Goal: Task Accomplishment & Management: Manage account settings

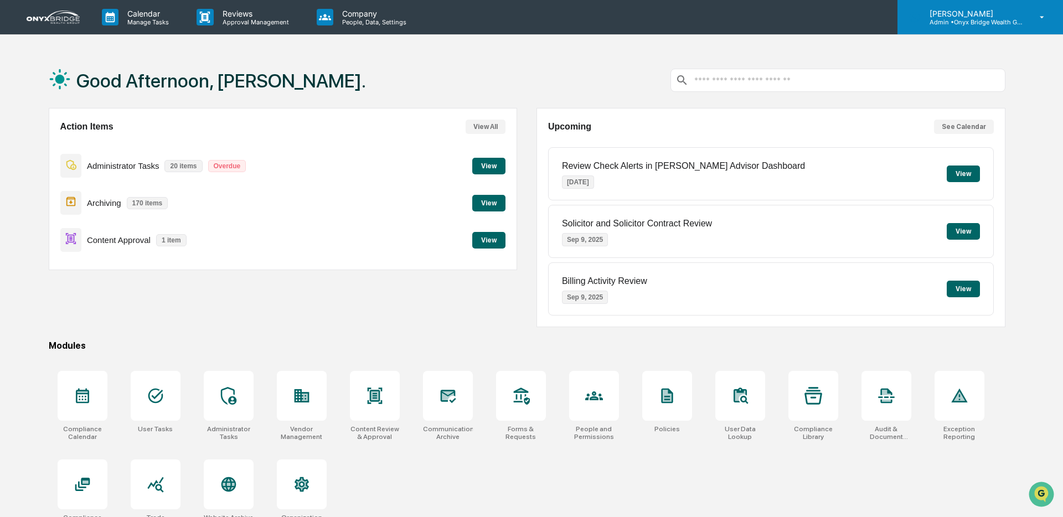
click at [1045, 16] on icon at bounding box center [1042, 17] width 19 height 11
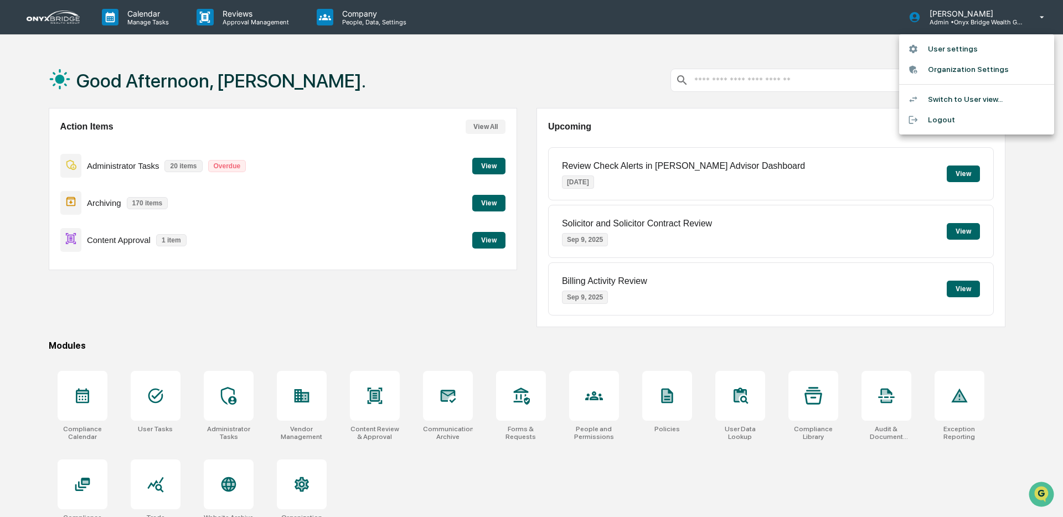
click at [1007, 101] on li "Switch to User view..." at bounding box center [976, 99] width 155 height 20
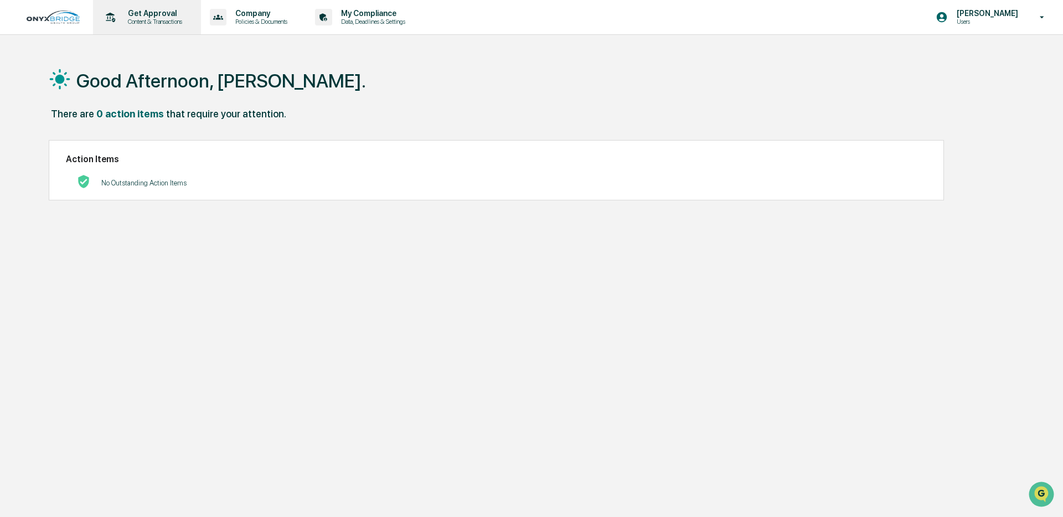
click at [157, 18] on p "Content & Transactions" at bounding box center [153, 22] width 69 height 8
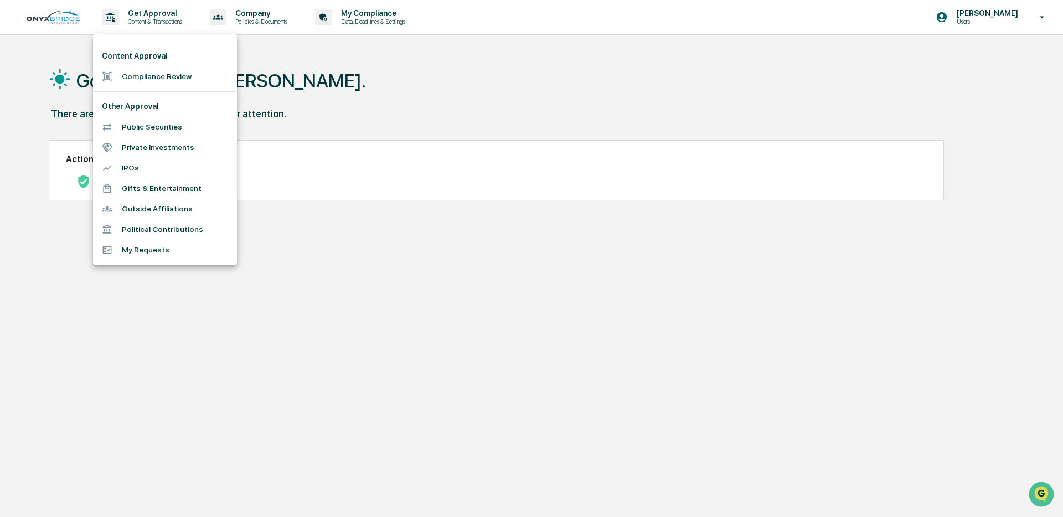
click at [158, 79] on li "Compliance Review" at bounding box center [165, 76] width 144 height 20
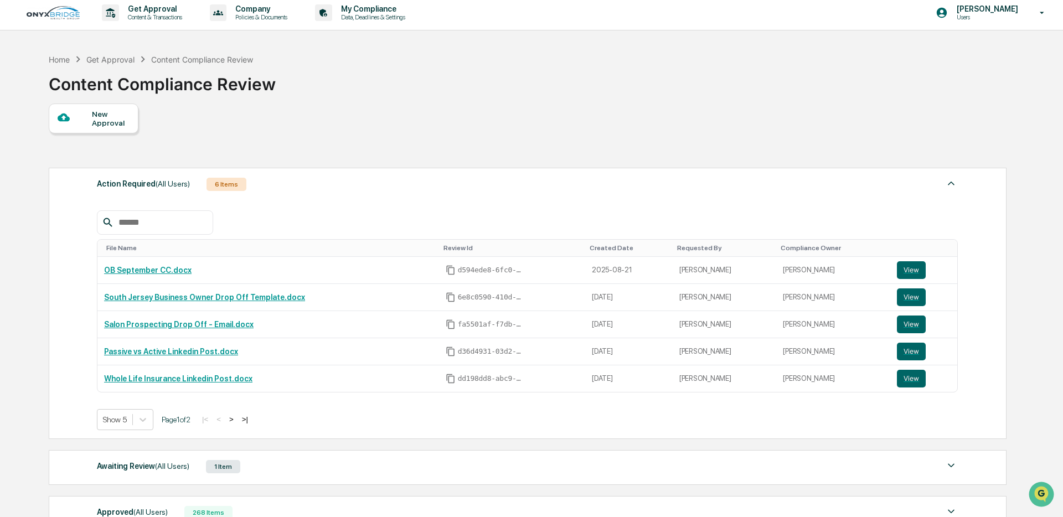
click at [100, 125] on div "New Approval" at bounding box center [110, 119] width 37 height 18
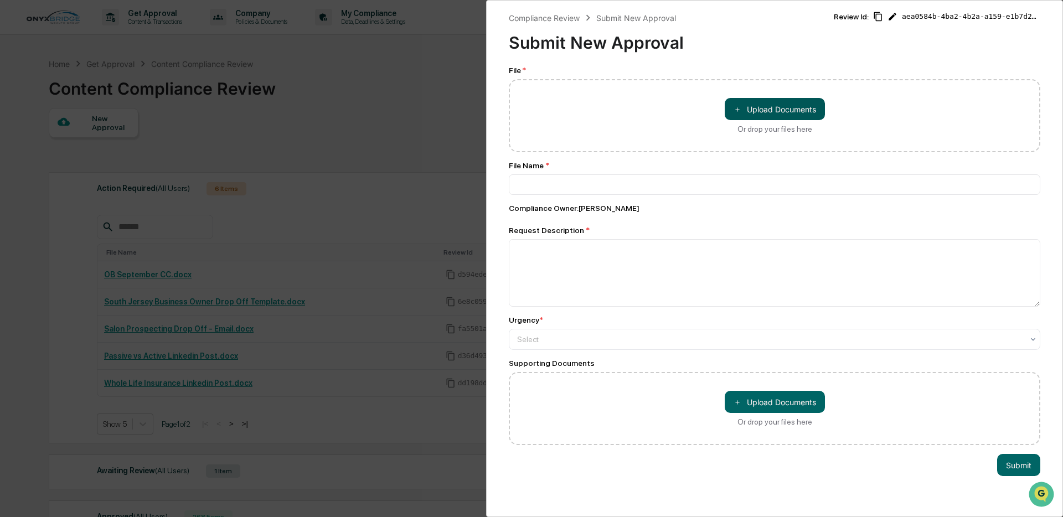
click at [776, 107] on button "＋ Upload Documents" at bounding box center [775, 109] width 100 height 22
click at [550, 187] on input at bounding box center [775, 184] width 532 height 20
drag, startPoint x: 517, startPoint y: 187, endPoint x: 631, endPoint y: 188, distance: 114.1
click at [631, 187] on input at bounding box center [775, 184] width 532 height 20
click at [542, 259] on textarea at bounding box center [775, 273] width 532 height 68
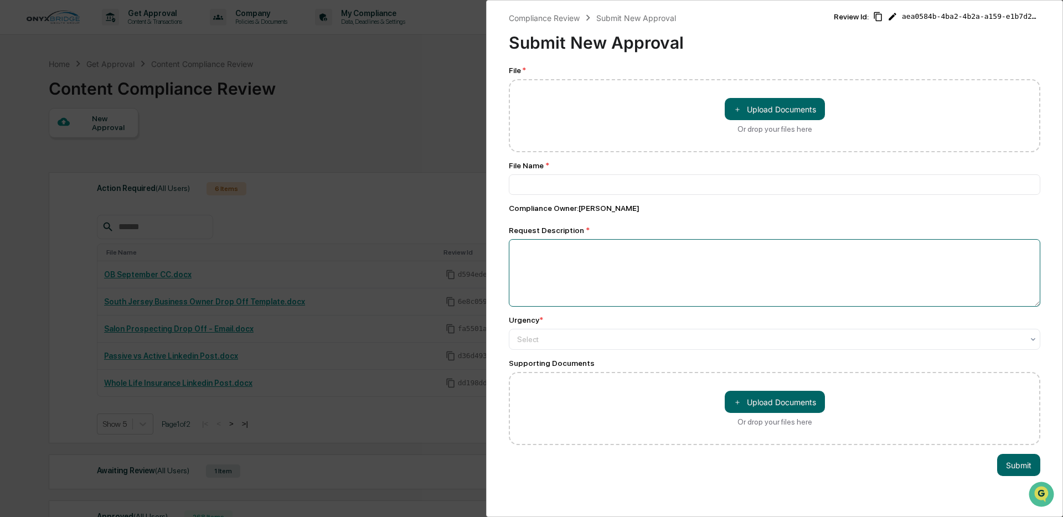
drag, startPoint x: 543, startPoint y: 255, endPoint x: 646, endPoint y: 256, distance: 102.4
click at [646, 256] on textarea at bounding box center [775, 273] width 532 height 68
click at [570, 347] on div "Select" at bounding box center [770, 340] width 517 height 16
click at [511, 321] on div "Urgency *" at bounding box center [526, 320] width 34 height 9
drag, startPoint x: 506, startPoint y: 368, endPoint x: 609, endPoint y: 370, distance: 103.0
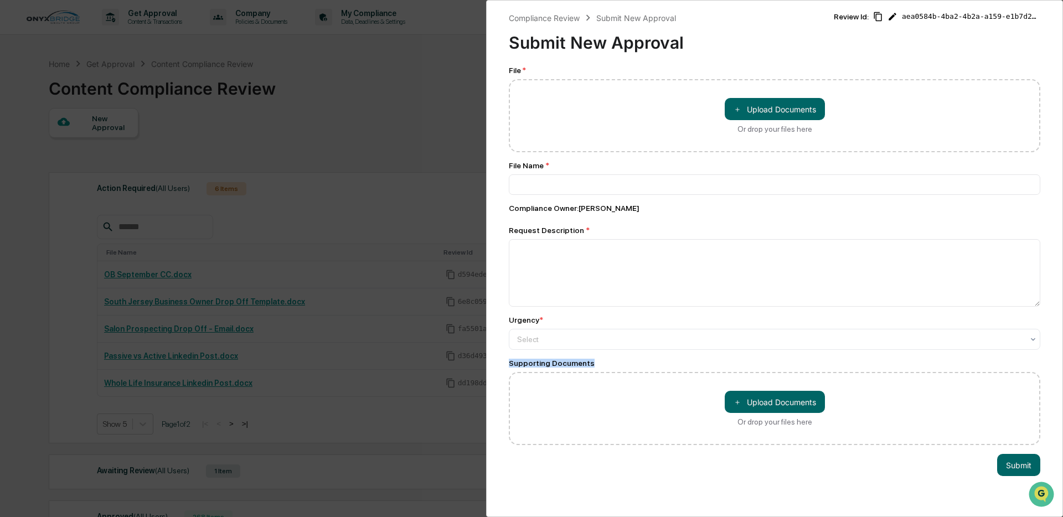
click at [607, 370] on div "Compliance Review Submit New Approval Submit New Approval Review Id: aea0584b-4…" at bounding box center [774, 258] width 577 height 517
click at [429, 91] on div "Compliance Review Submit New Approval Submit New Approval Review Id: aea0584b-4…" at bounding box center [531, 258] width 1063 height 517
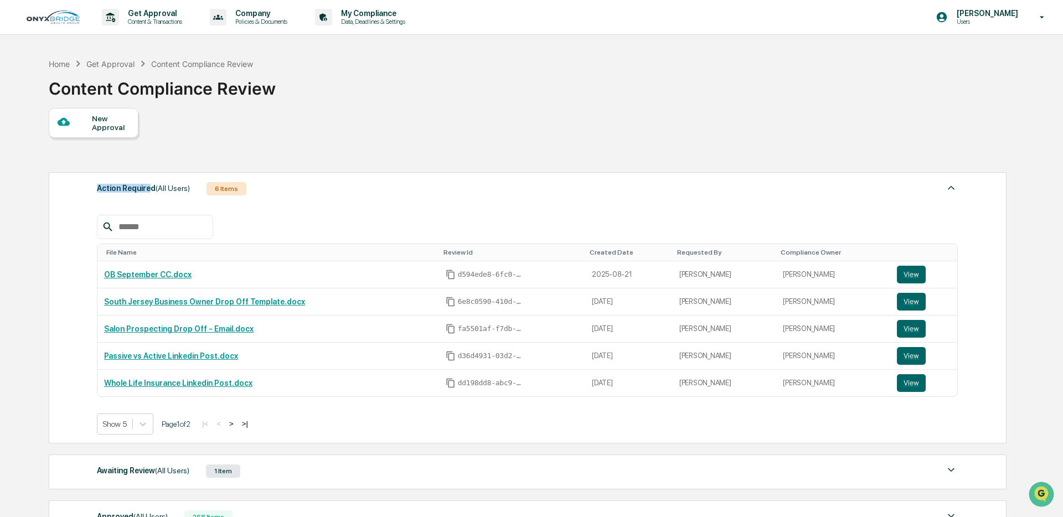
drag, startPoint x: 99, startPoint y: 190, endPoint x: 221, endPoint y: 195, distance: 122.5
click at [153, 190] on div "Action Required (All Users) 6 Items File Name Review Id Created Date Requested …" at bounding box center [528, 307] width 958 height 271
click at [283, 196] on div "Action Required (All Users) 6 Items" at bounding box center [527, 189] width 861 height 16
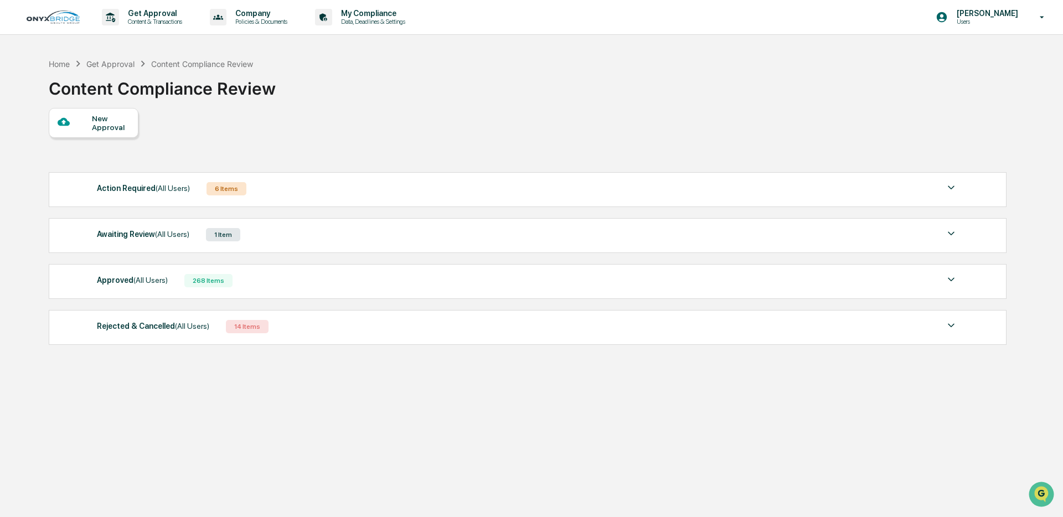
click at [114, 240] on div "Awaiting Review (All Users)" at bounding box center [143, 234] width 92 height 14
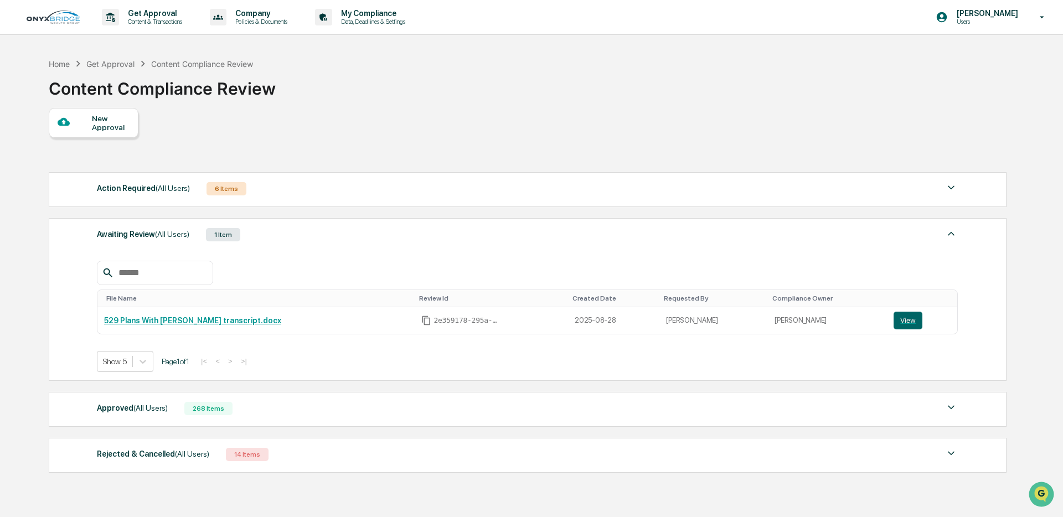
click at [145, 412] on span "(All Users)" at bounding box center [150, 408] width 34 height 9
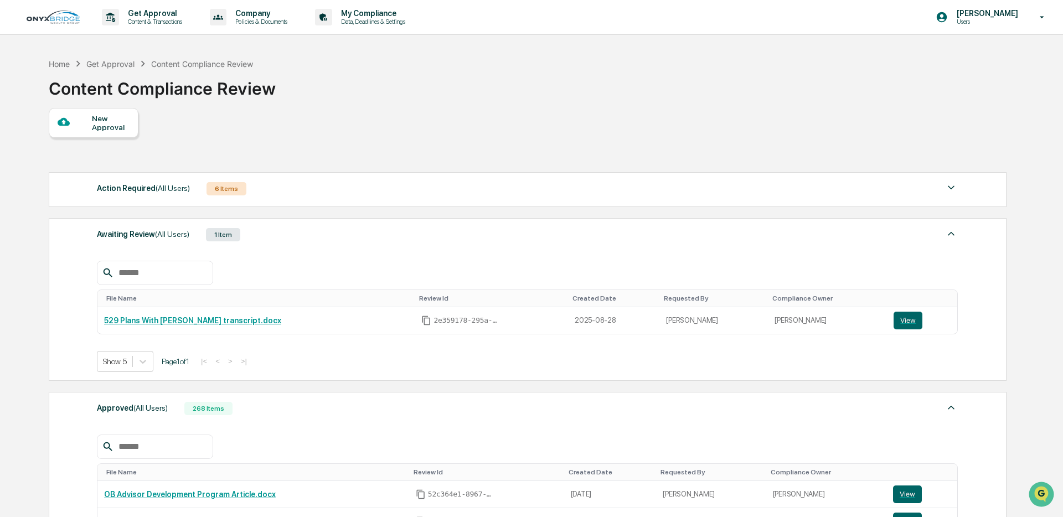
click at [132, 194] on div "Action Required (All Users)" at bounding box center [143, 188] width 93 height 14
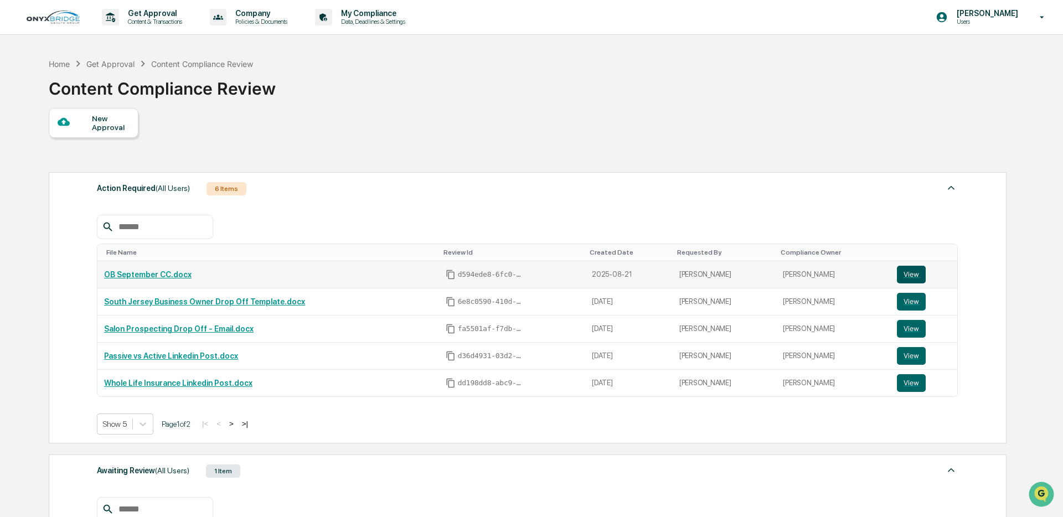
click at [905, 277] on button "View" at bounding box center [911, 275] width 29 height 18
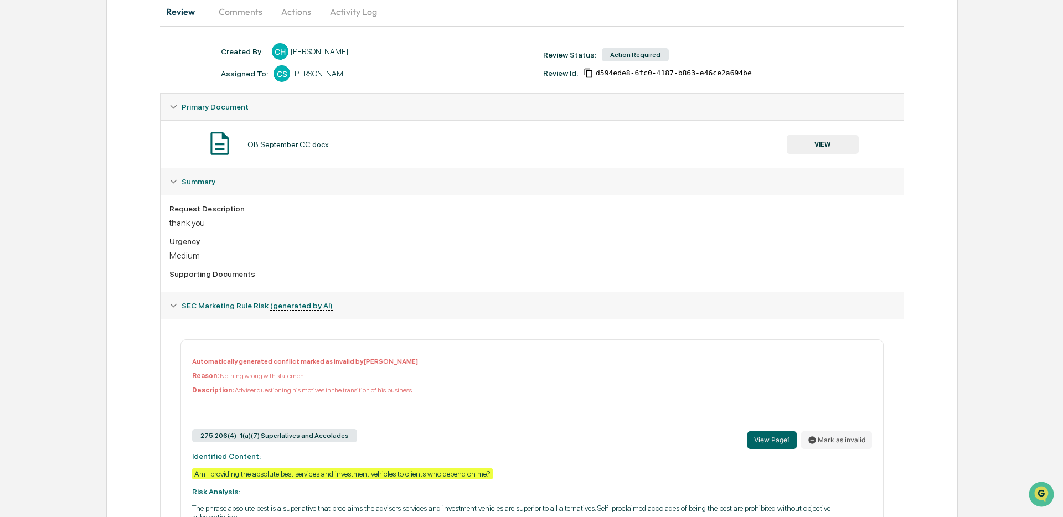
scroll to position [135, 0]
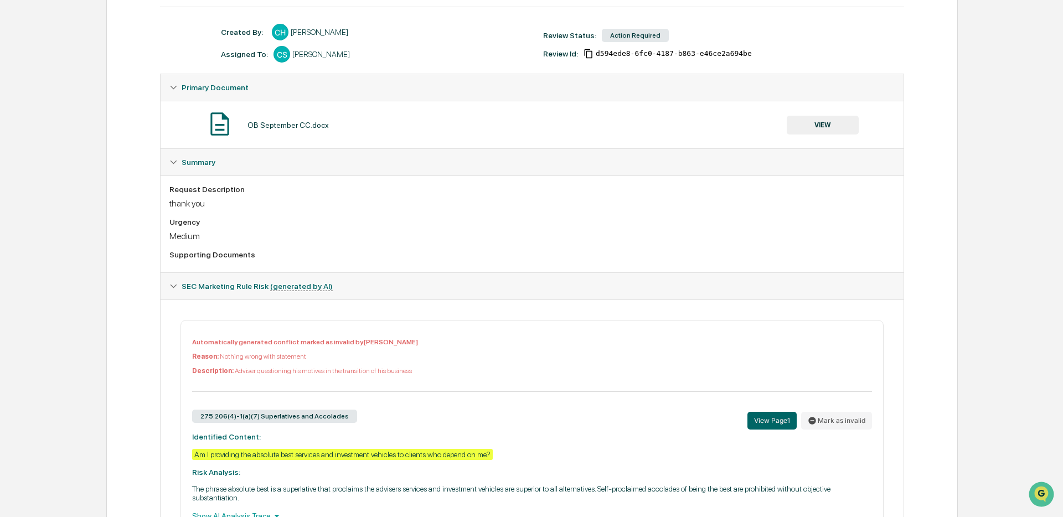
click at [802, 125] on button "VIEW" at bounding box center [823, 125] width 72 height 19
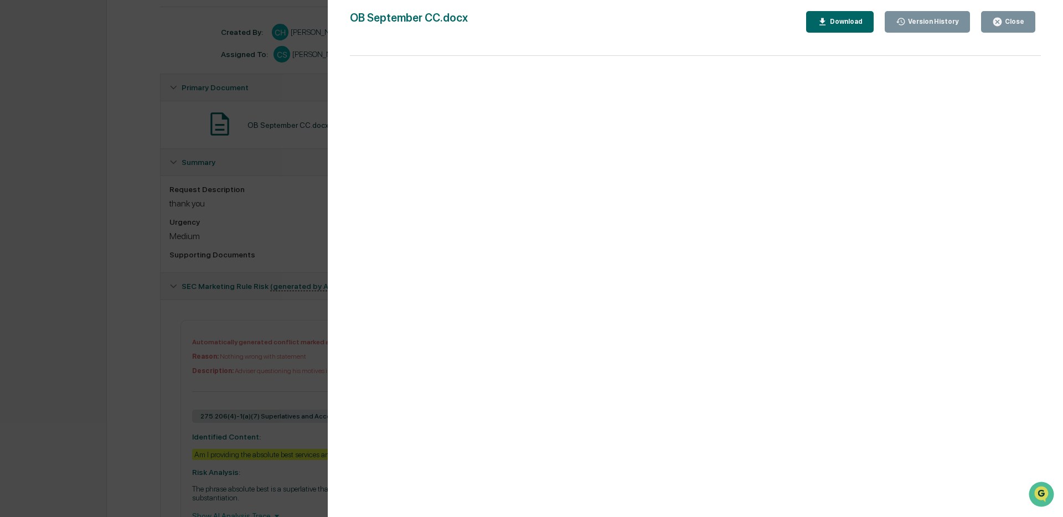
drag, startPoint x: 1012, startPoint y: 20, endPoint x: 880, endPoint y: 79, distance: 143.5
click at [1012, 20] on div "Close" at bounding box center [1014, 22] width 22 height 8
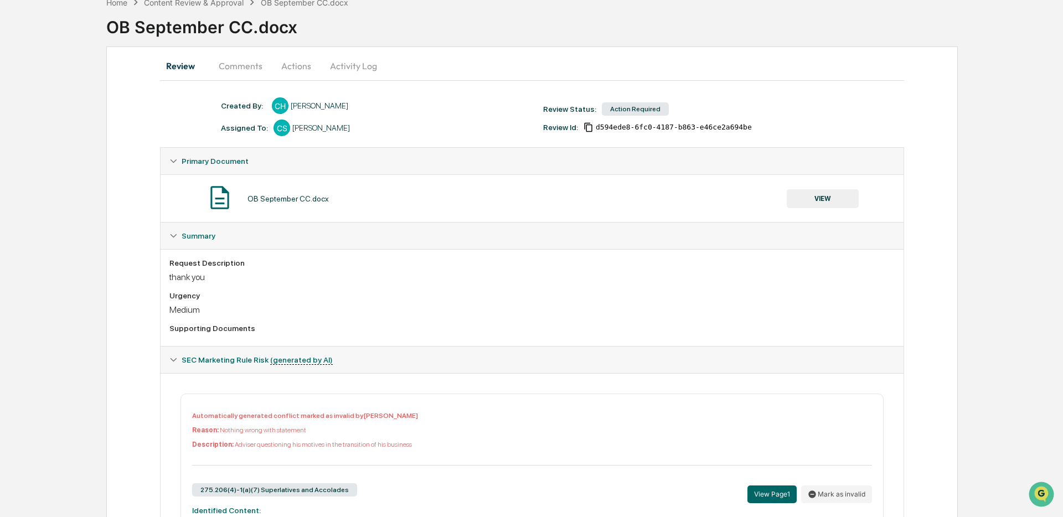
scroll to position [59, 0]
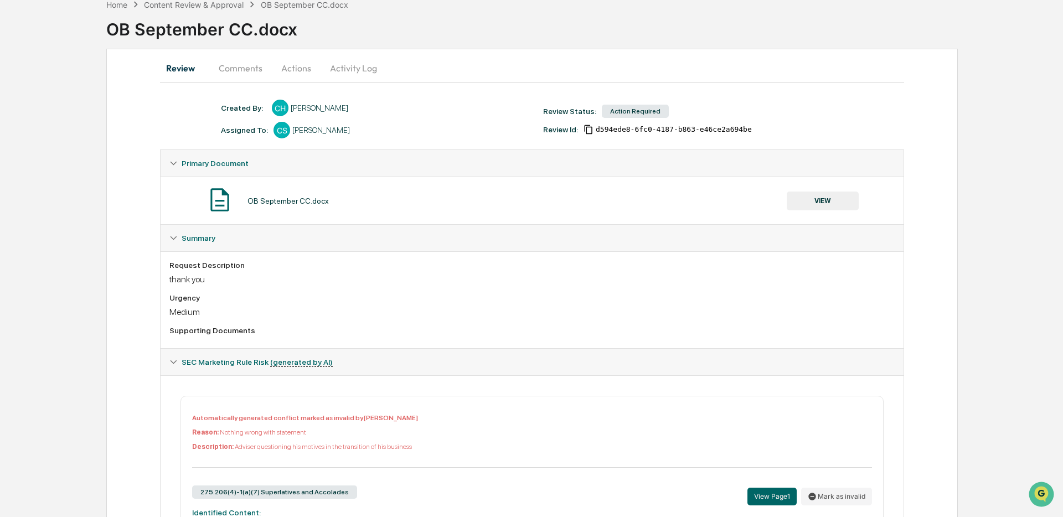
click at [239, 69] on button "Comments" at bounding box center [240, 68] width 61 height 27
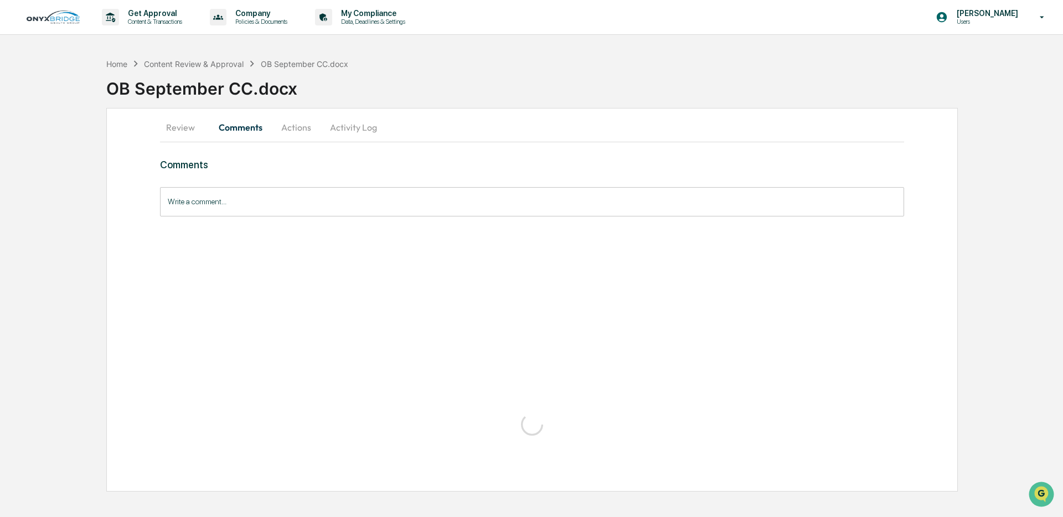
scroll to position [0, 0]
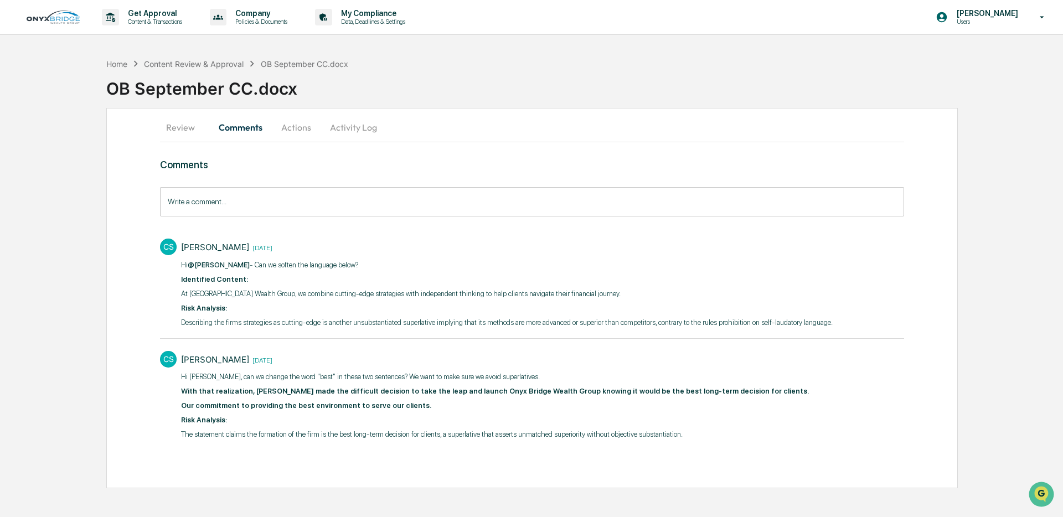
click at [294, 131] on button "Actions" at bounding box center [296, 127] width 50 height 27
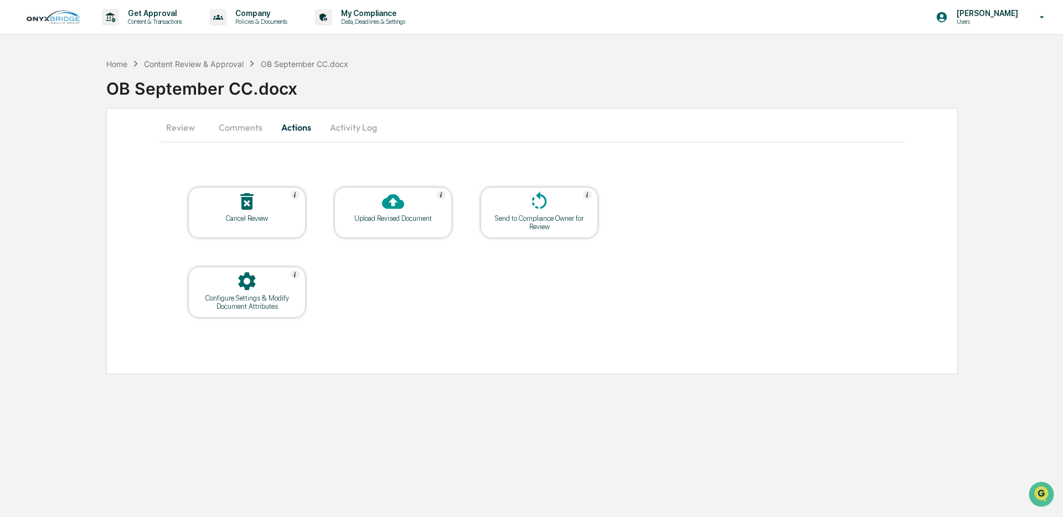
click at [329, 132] on button "Activity Log" at bounding box center [353, 127] width 65 height 27
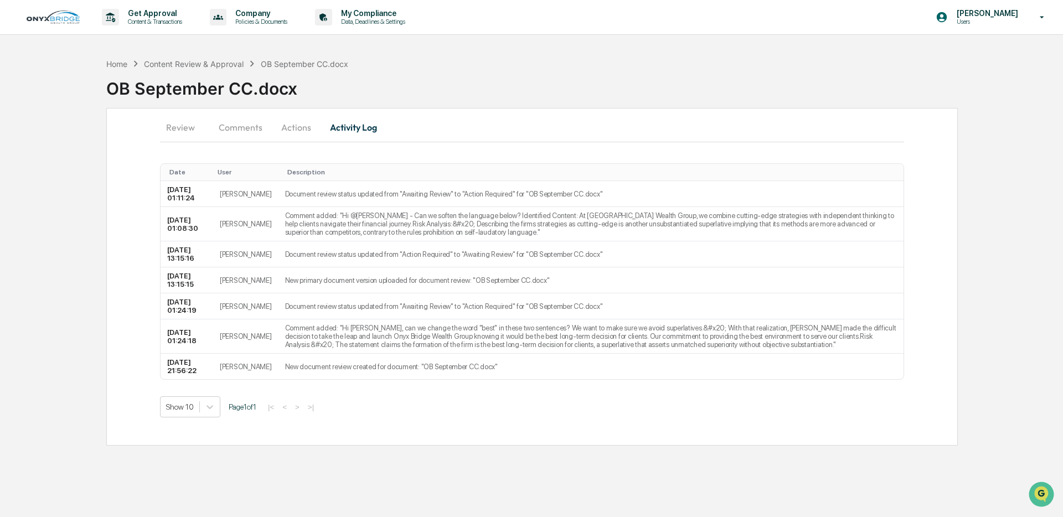
click at [180, 131] on button "Review" at bounding box center [185, 127] width 50 height 27
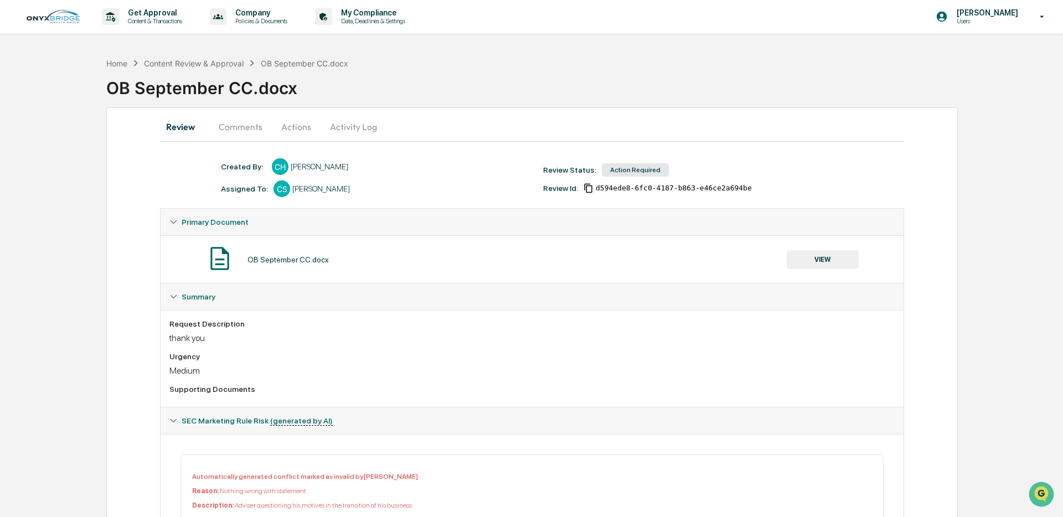
click at [181, 69] on div "OB September CC.docx" at bounding box center [584, 83] width 957 height 29
click at [181, 65] on div "Content Review & Approval" at bounding box center [194, 61] width 100 height 9
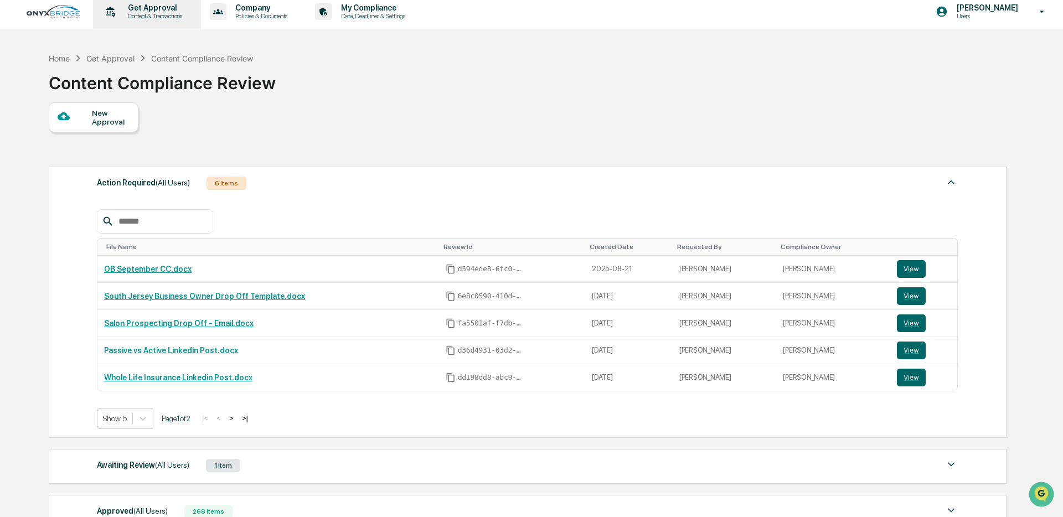
click at [154, 17] on p "Content & Transactions" at bounding box center [153, 16] width 69 height 8
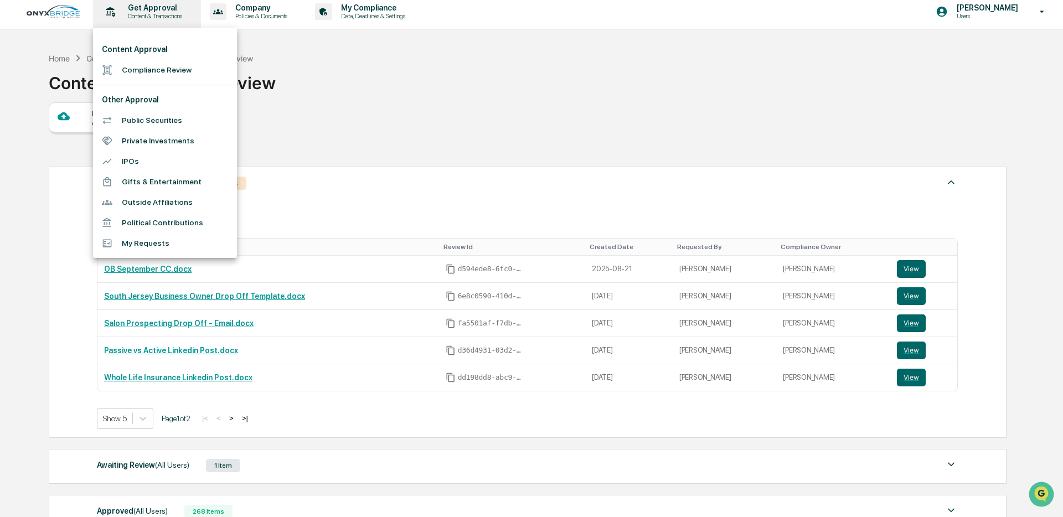
scroll to position [7, 0]
click at [145, 118] on li "Public Securities" at bounding box center [165, 120] width 144 height 20
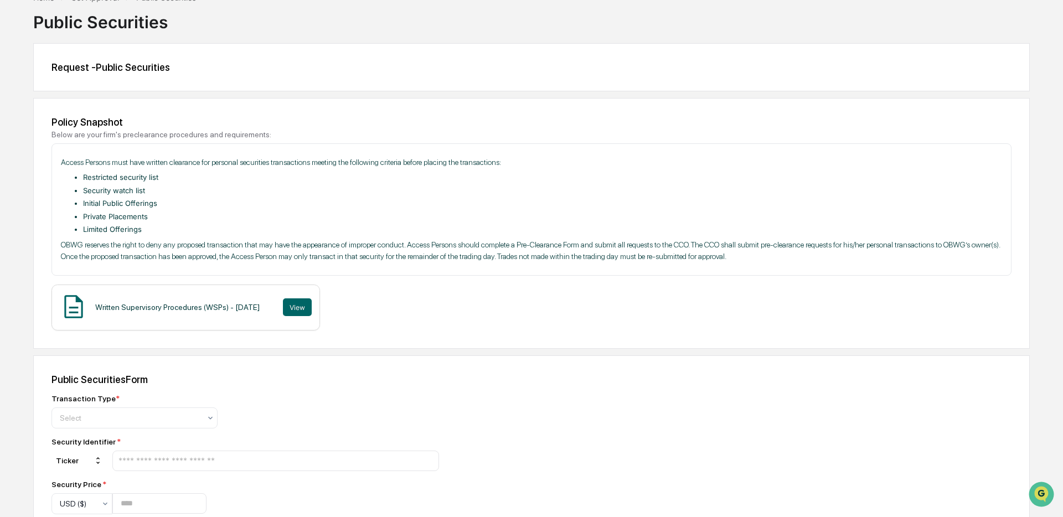
scroll to position [99, 0]
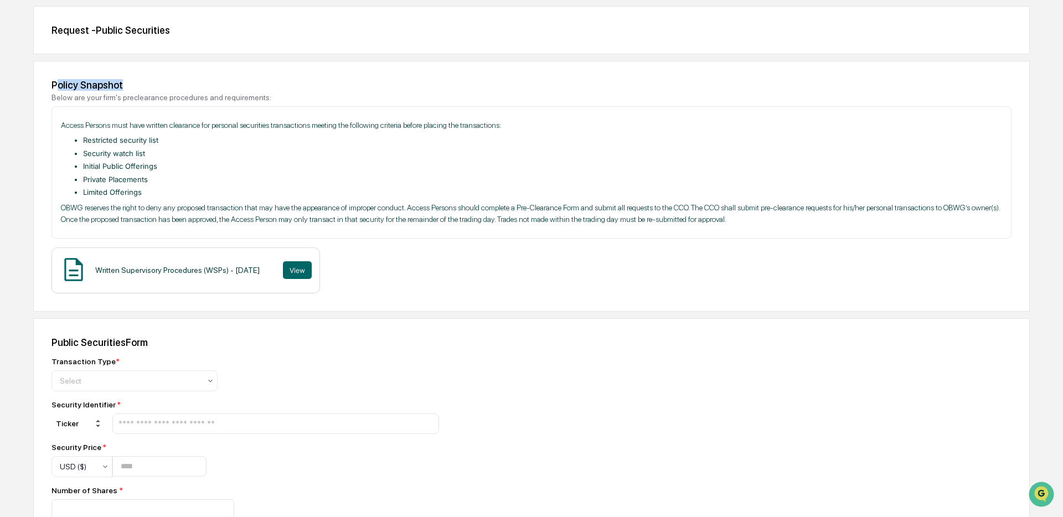
drag, startPoint x: 55, startPoint y: 85, endPoint x: 138, endPoint y: 89, distance: 83.7
click at [138, 89] on div "Policy Snapshot" at bounding box center [531, 85] width 960 height 12
click at [115, 214] on p "OBWG reserves the right to deny any proposed transaction that may have the appe…" at bounding box center [531, 213] width 941 height 23
click at [312, 273] on button "View" at bounding box center [297, 270] width 29 height 18
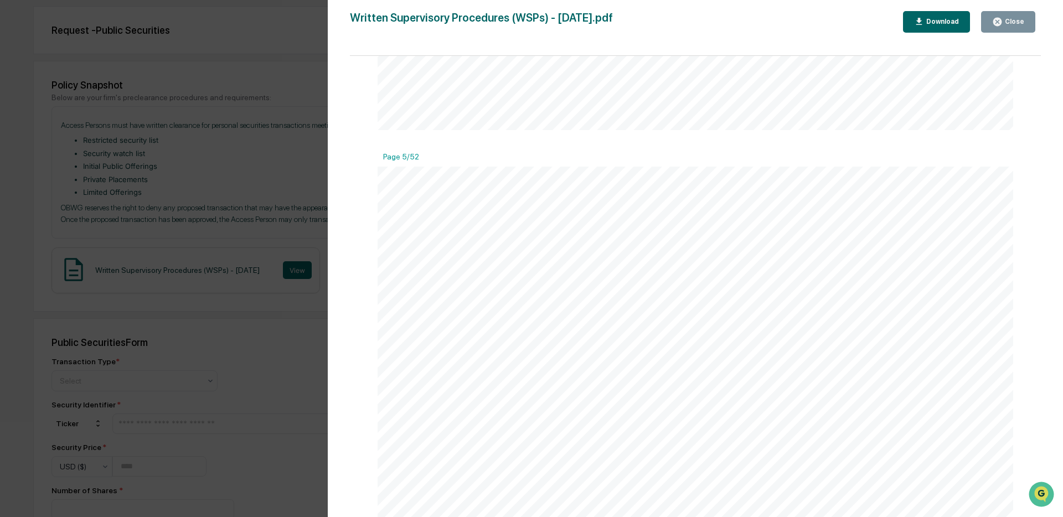
scroll to position [3432, 0]
click at [1001, 20] on icon "button" at bounding box center [997, 22] width 8 height 8
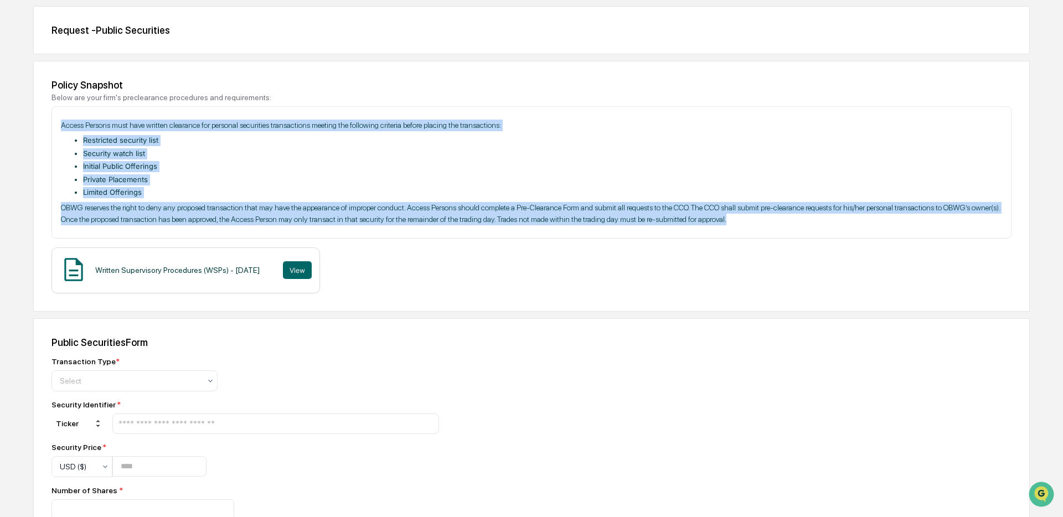
drag, startPoint x: 63, startPoint y: 125, endPoint x: 864, endPoint y: 235, distance: 808.1
click at [865, 235] on div "Access Persons must have written clearance for personal securities transactions…" at bounding box center [531, 172] width 960 height 132
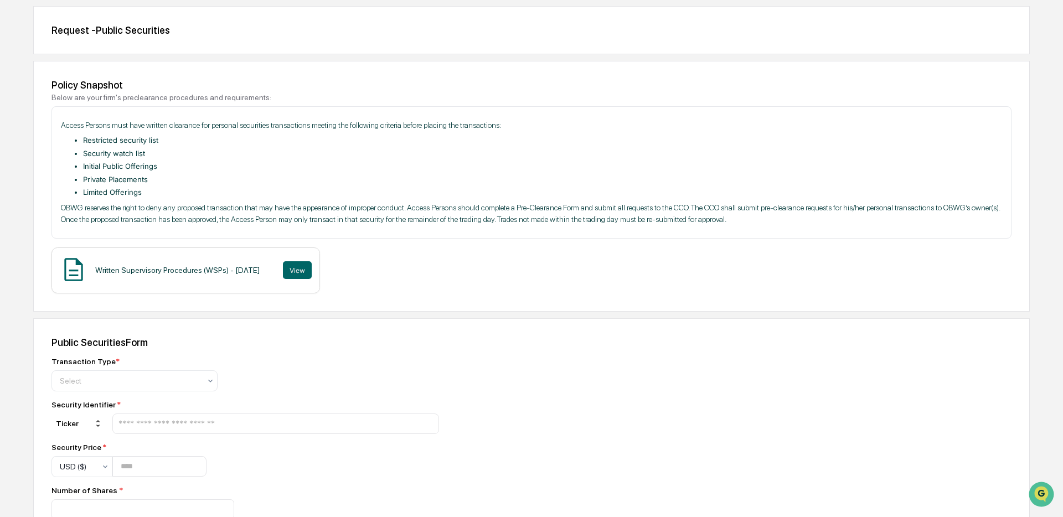
click at [640, 255] on div "Written Supervisory Procedures (WSPs) - [DATE] View" at bounding box center [531, 270] width 960 height 46
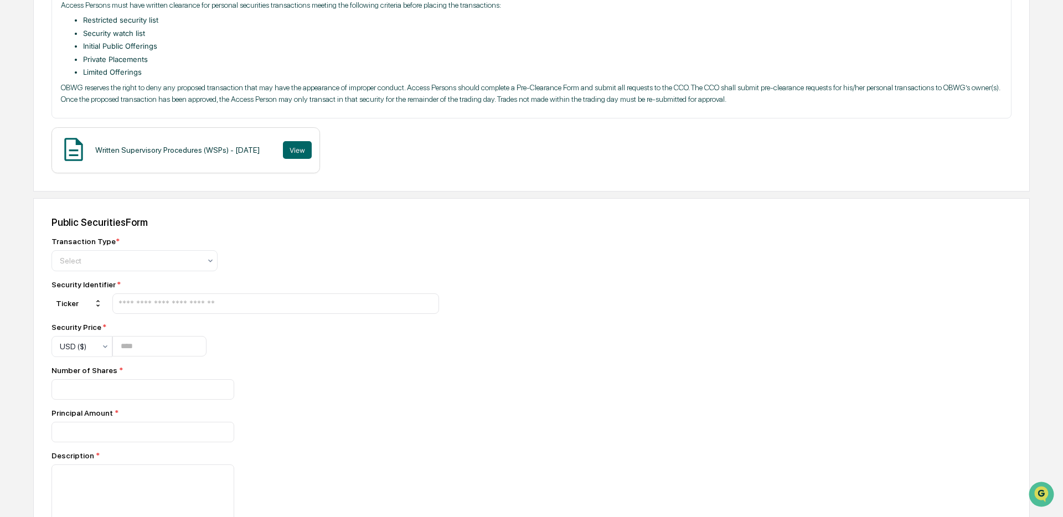
scroll to position [0, 0]
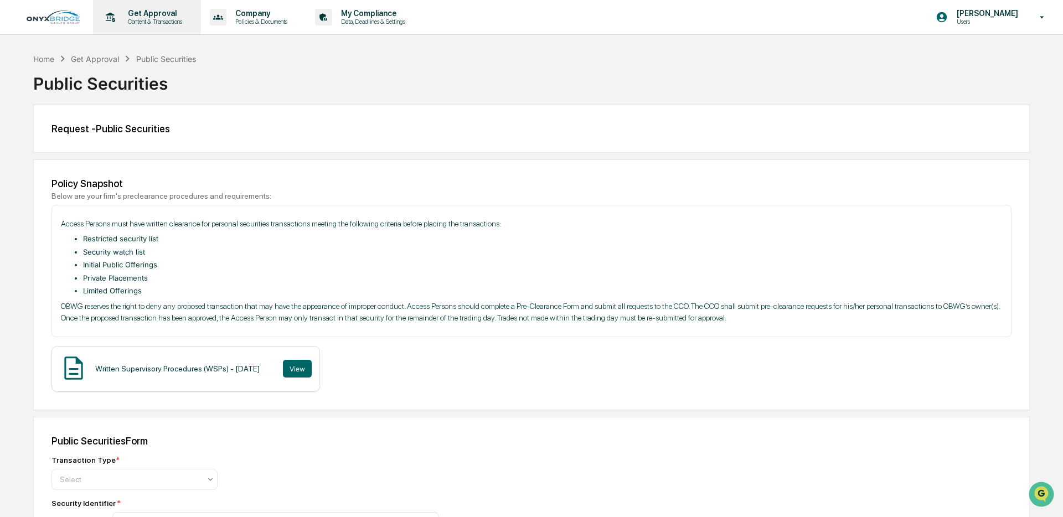
click at [142, 27] on div "Get Approval Content & Transactions" at bounding box center [145, 17] width 97 height 34
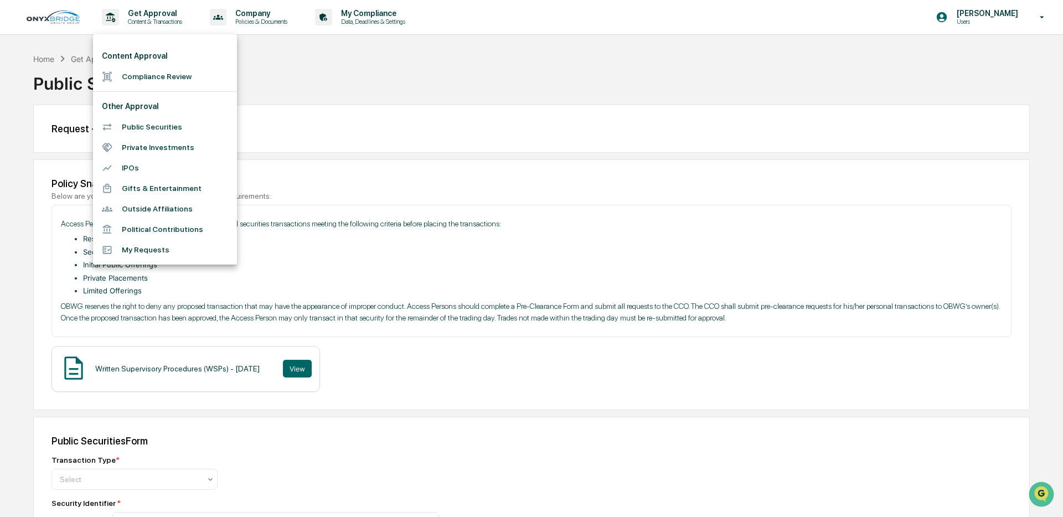
click at [143, 151] on li "Private Investments" at bounding box center [165, 147] width 144 height 20
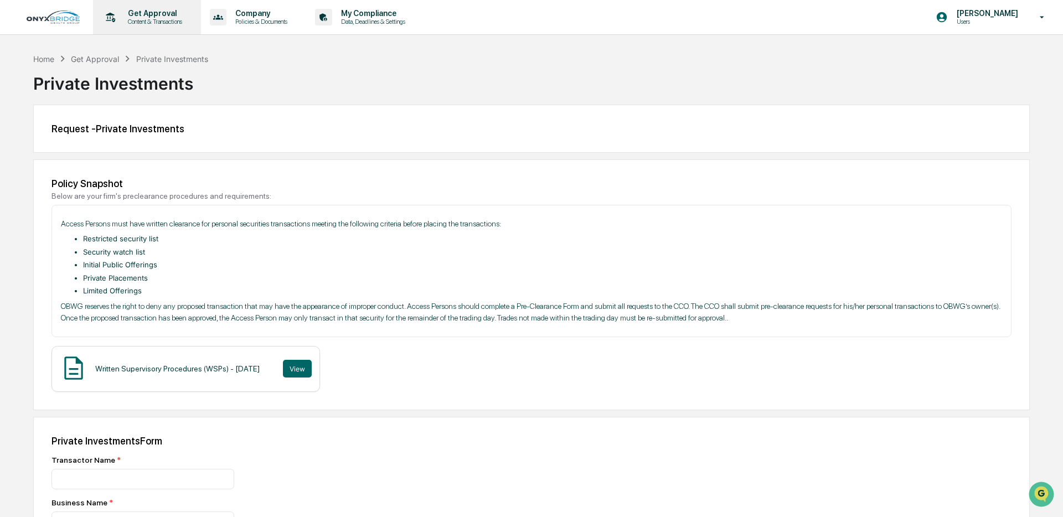
click at [152, 17] on p "Get Approval" at bounding box center [153, 13] width 69 height 9
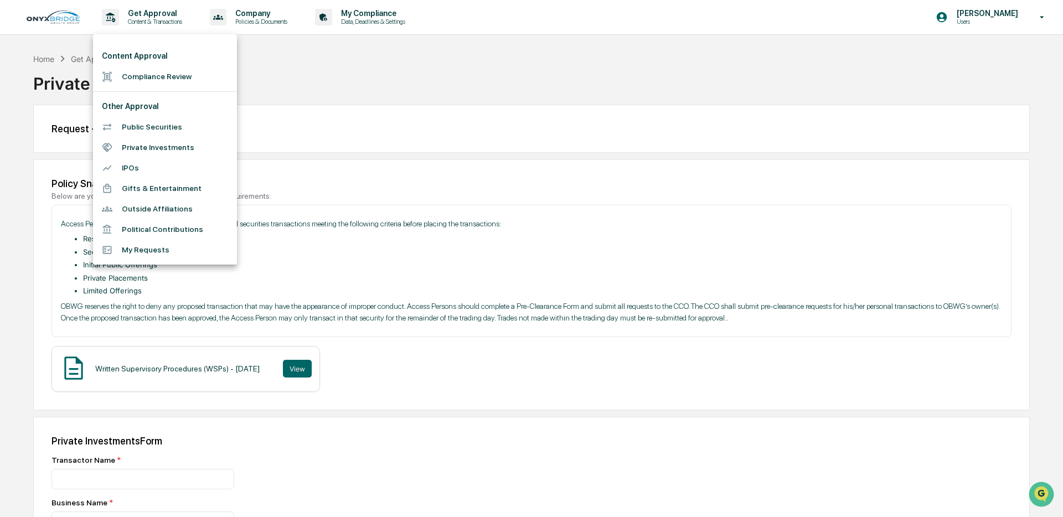
click at [131, 168] on li "IPOs" at bounding box center [165, 168] width 144 height 20
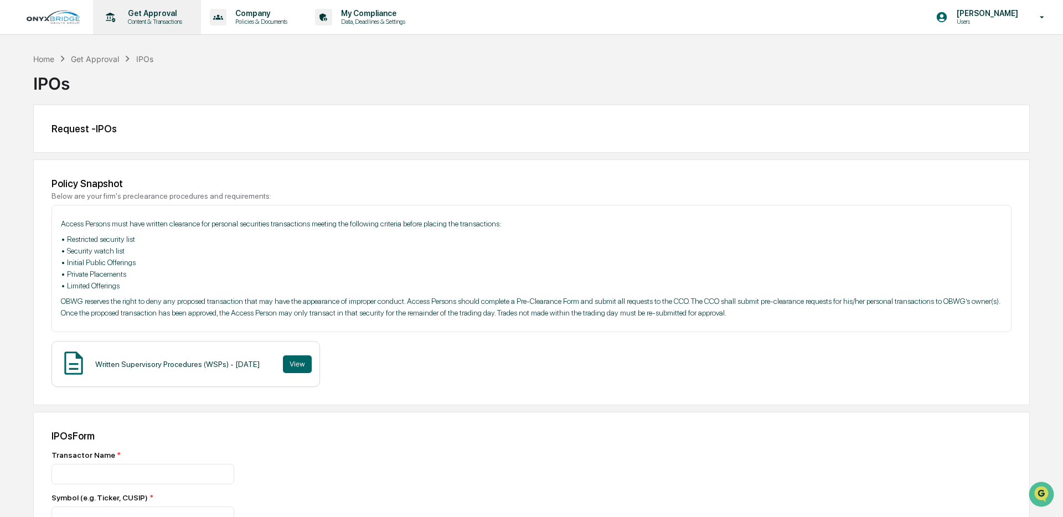
click at [153, 17] on p "Get Approval" at bounding box center [153, 13] width 69 height 9
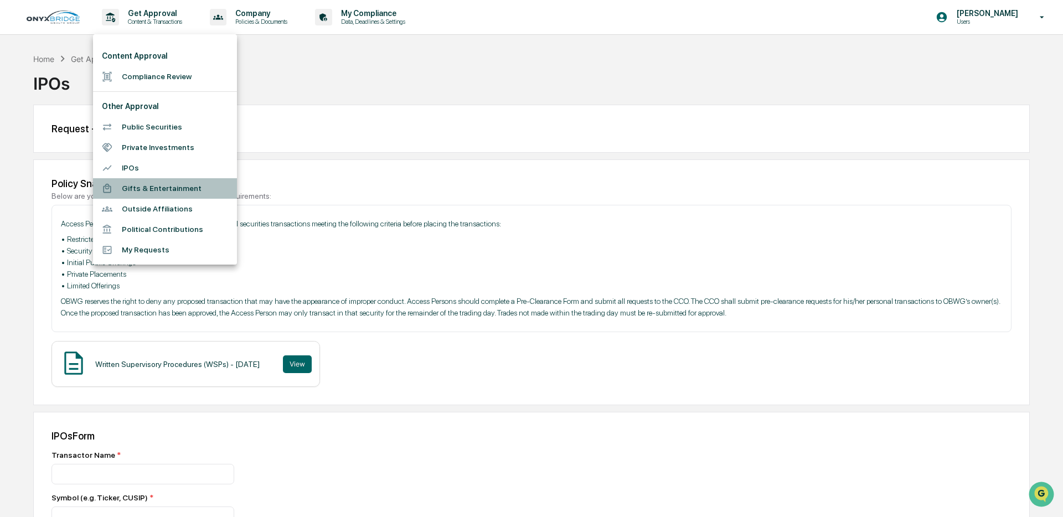
click at [148, 185] on li "Gifts & Entertainment" at bounding box center [165, 188] width 144 height 20
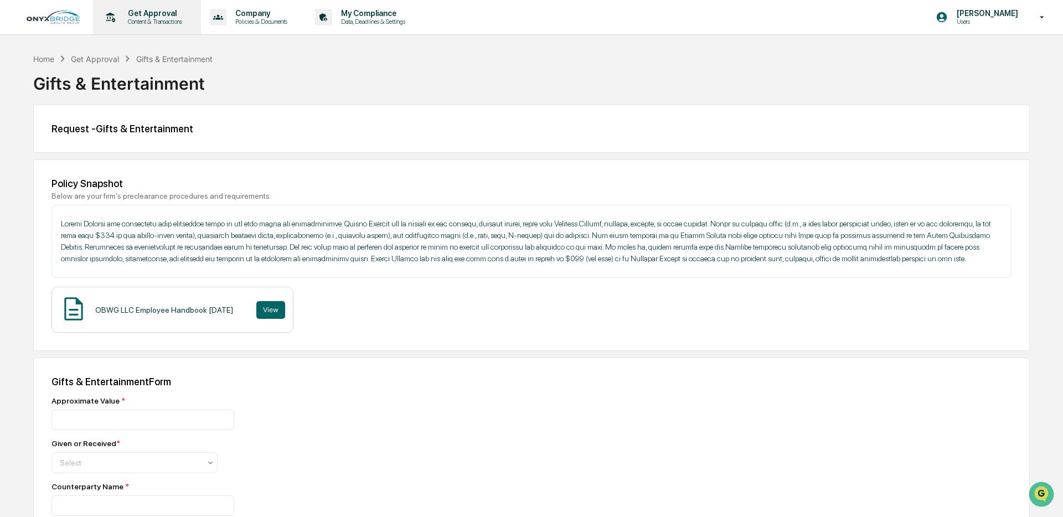
click at [158, 22] on p "Content & Transactions" at bounding box center [153, 22] width 69 height 8
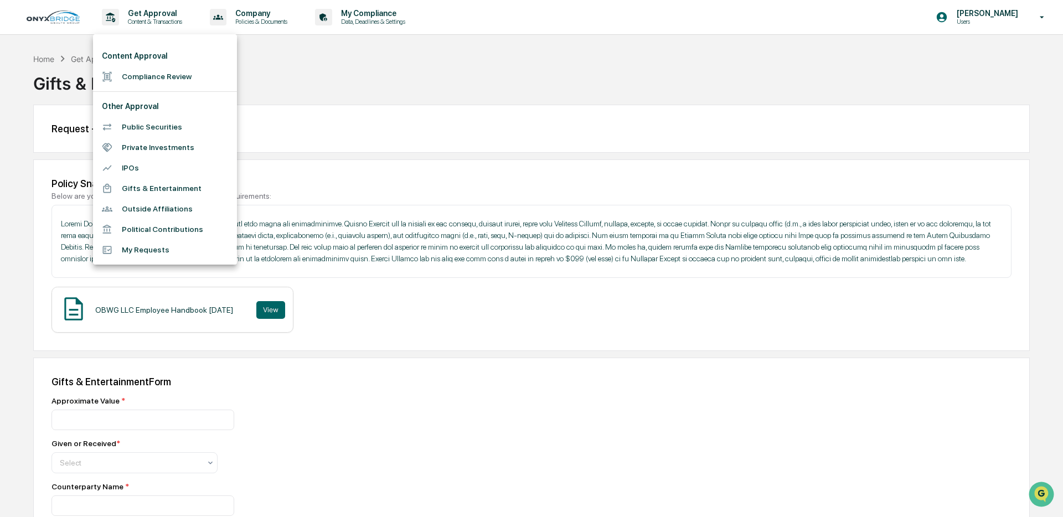
click at [162, 208] on li "Outside Affiliations" at bounding box center [165, 209] width 144 height 20
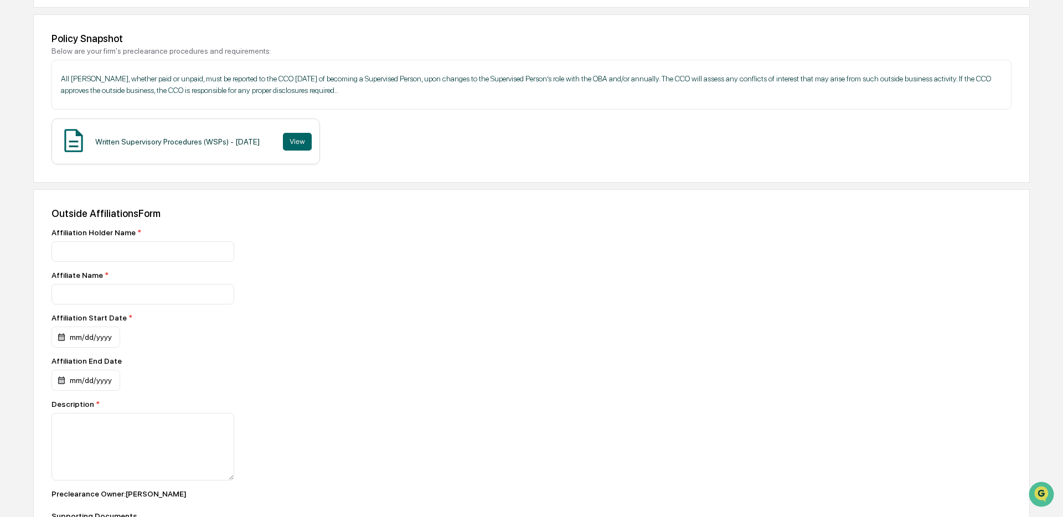
scroll to position [148, 0]
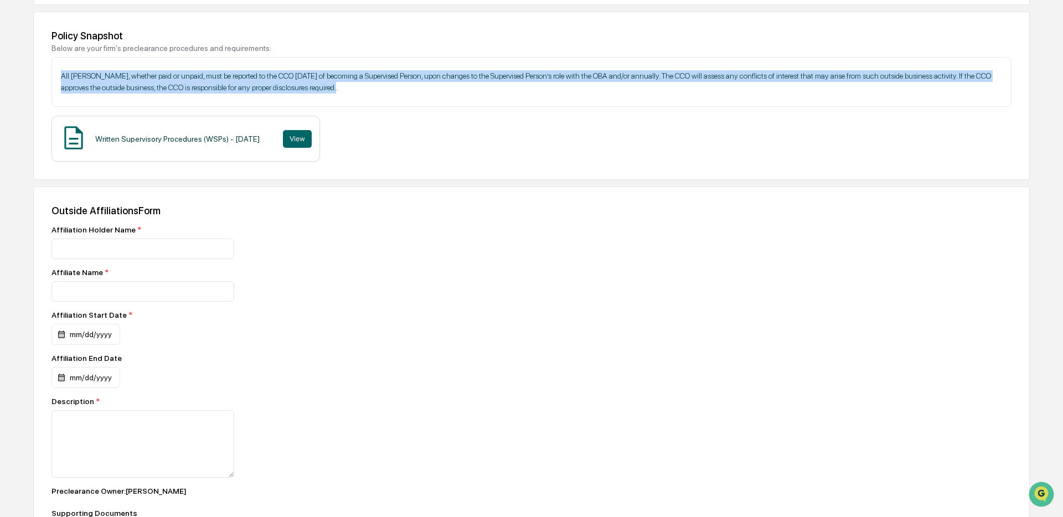
drag, startPoint x: 58, startPoint y: 75, endPoint x: 540, endPoint y: 116, distance: 484.0
click at [570, 90] on div "All [PERSON_NAME], whether paid or unpaid, must be reported to the CCO [DATE] o…" at bounding box center [531, 82] width 960 height 50
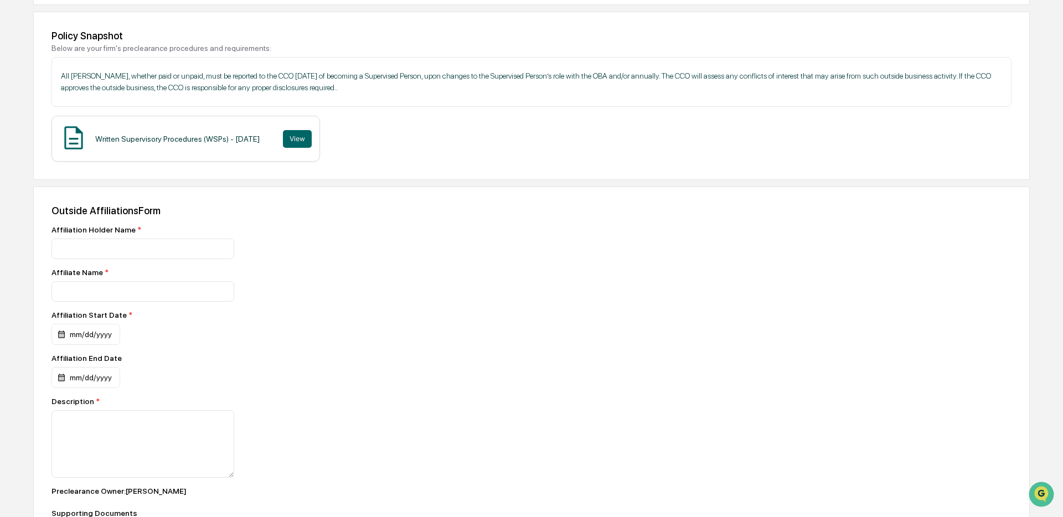
click at [386, 198] on div "Outside Affiliations Form Affiliation Holder Name * Affiliate Name * Affiliatio…" at bounding box center [531, 416] width 997 height 458
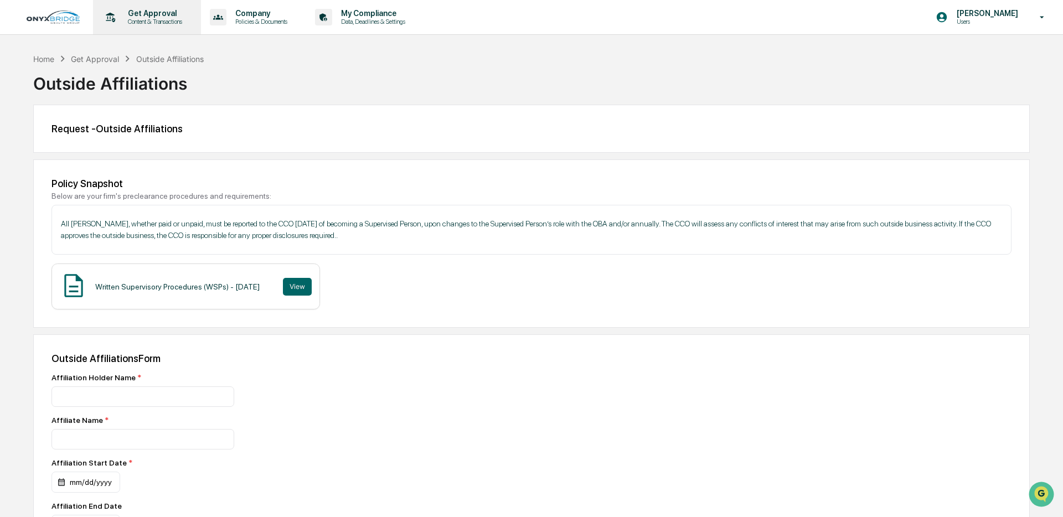
scroll to position [1, 0]
click at [149, 20] on p "Content & Transactions" at bounding box center [153, 21] width 69 height 8
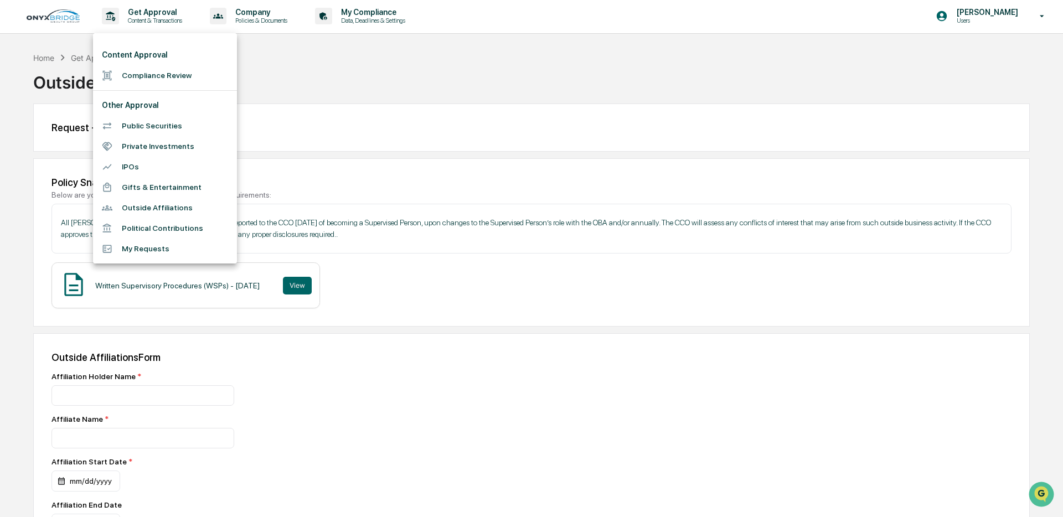
click at [187, 227] on li "Political Contributions" at bounding box center [165, 228] width 144 height 20
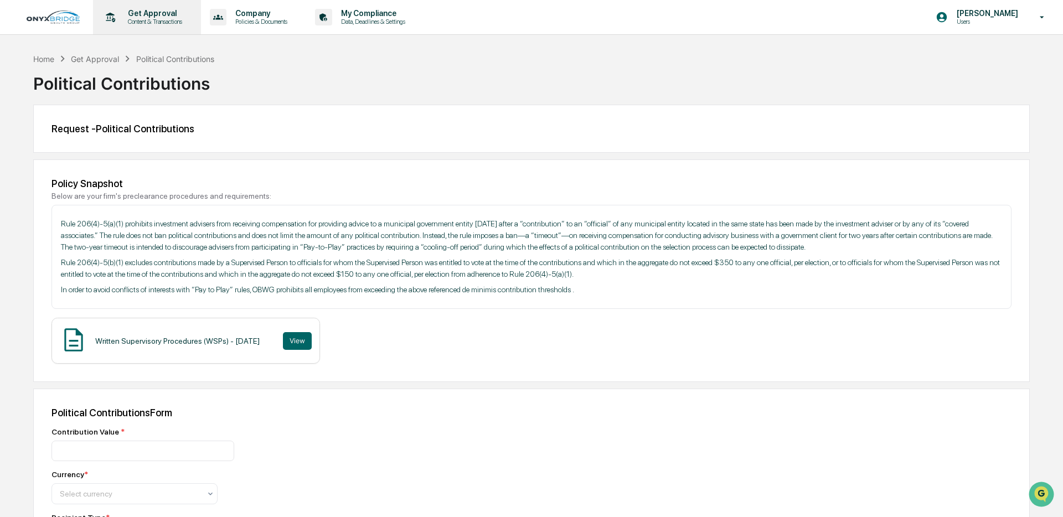
click at [153, 27] on div "Get Approval Content & Transactions" at bounding box center [145, 17] width 97 height 34
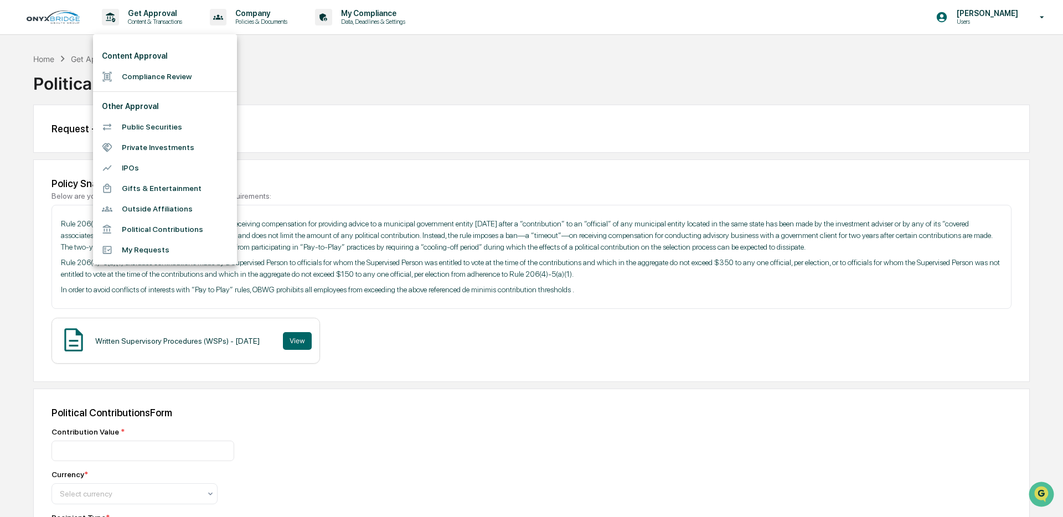
click at [147, 255] on li "My Requests" at bounding box center [165, 250] width 144 height 20
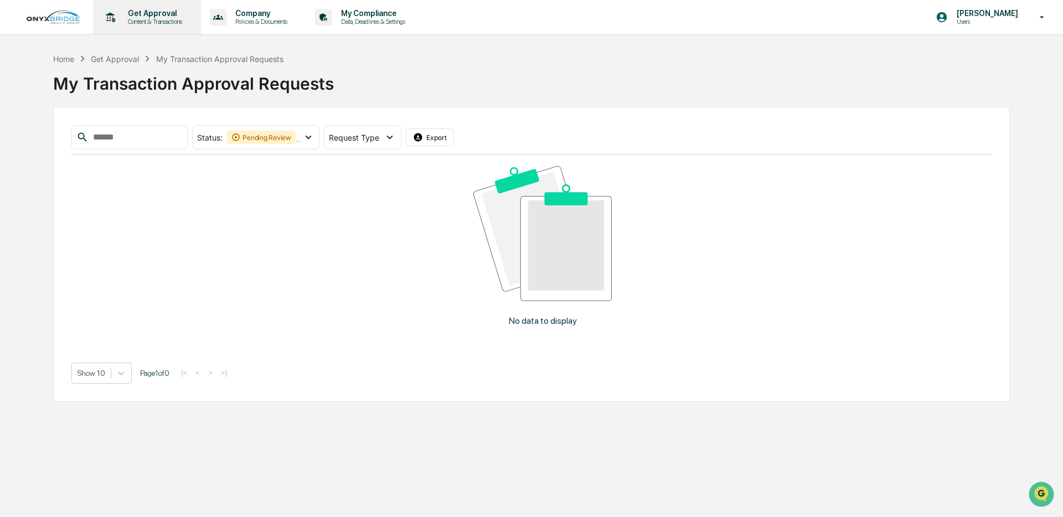
click at [157, 14] on p "Get Approval" at bounding box center [153, 13] width 69 height 9
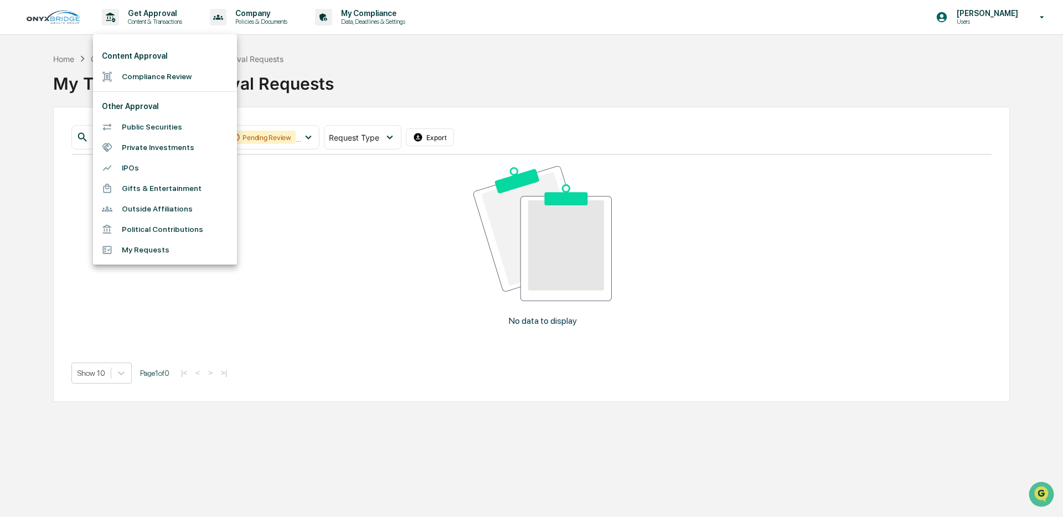
click at [134, 249] on li "My Requests" at bounding box center [165, 250] width 144 height 20
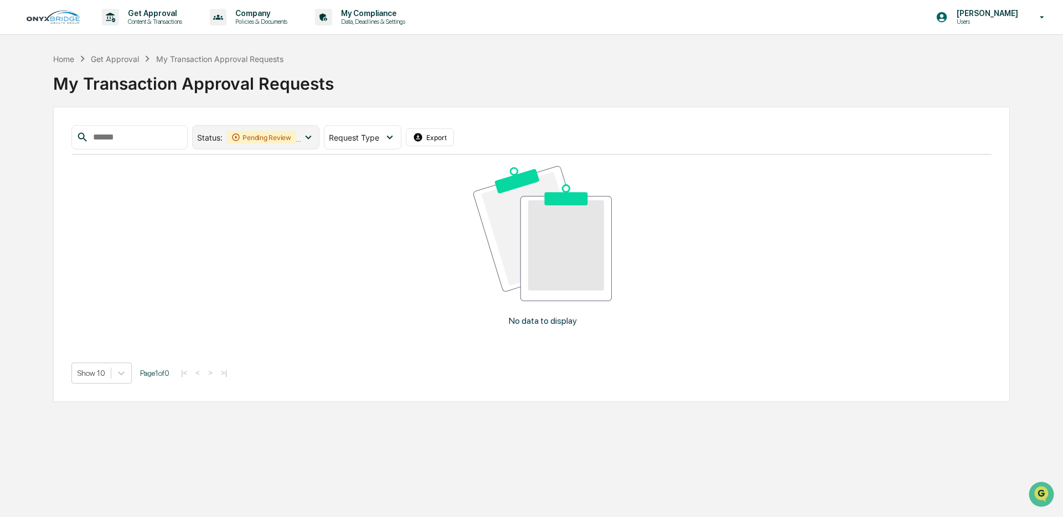
click at [311, 145] on div "Status : Pending Review Action Required" at bounding box center [255, 137] width 127 height 24
click at [326, 174] on div "No data to display" at bounding box center [542, 250] width 942 height 190
click at [272, 22] on p "Policies & Documents" at bounding box center [259, 22] width 66 height 8
click at [273, 59] on li "Policy Document Library" at bounding box center [287, 56] width 144 height 20
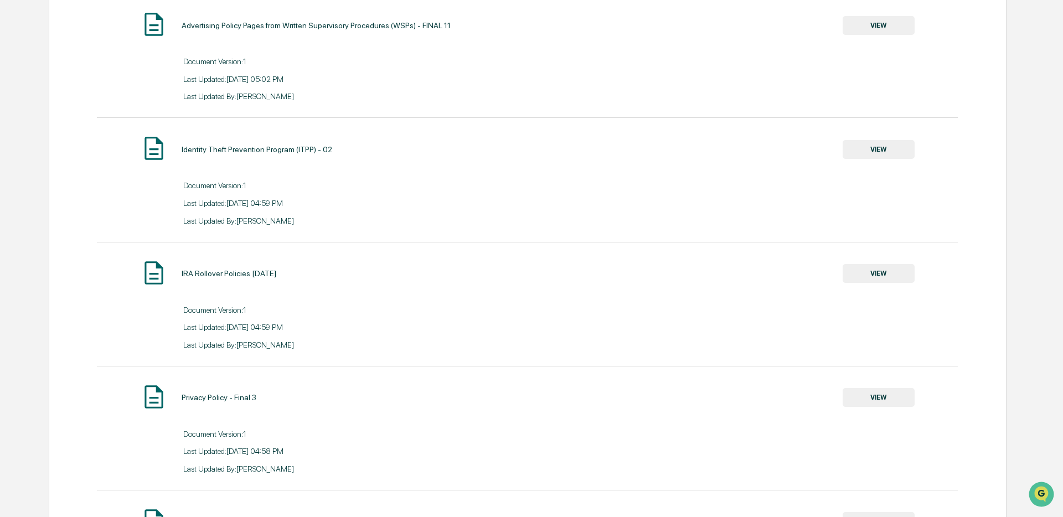
scroll to position [880, 0]
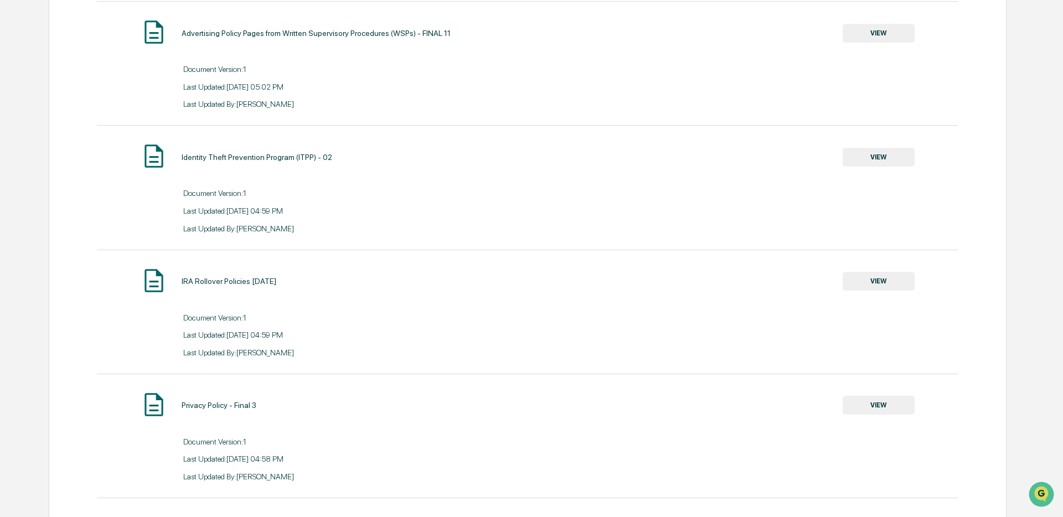
click at [849, 42] on button "VIEW" at bounding box center [879, 33] width 72 height 19
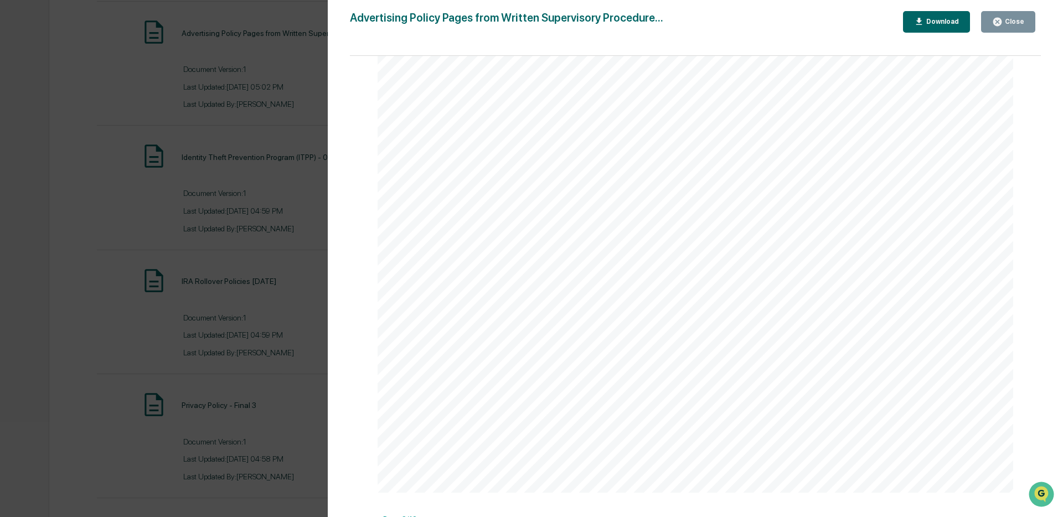
scroll to position [1270, 0]
click at [985, 33] on div "Advertising Policy Pages from Written Supervisory Procedure... Close Download P…" at bounding box center [695, 269] width 691 height 517
click at [1012, 15] on button "Close" at bounding box center [1008, 22] width 54 height 22
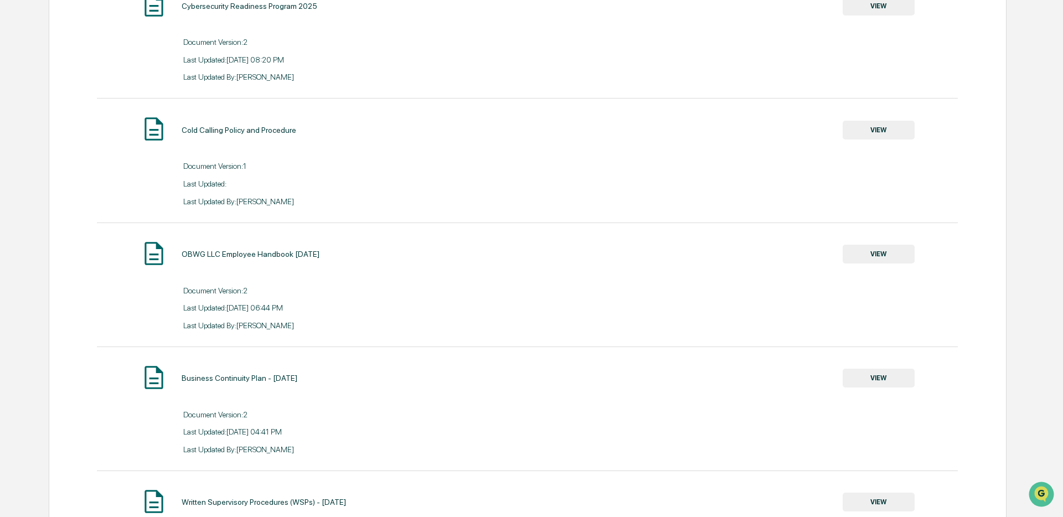
scroll to position [0, 0]
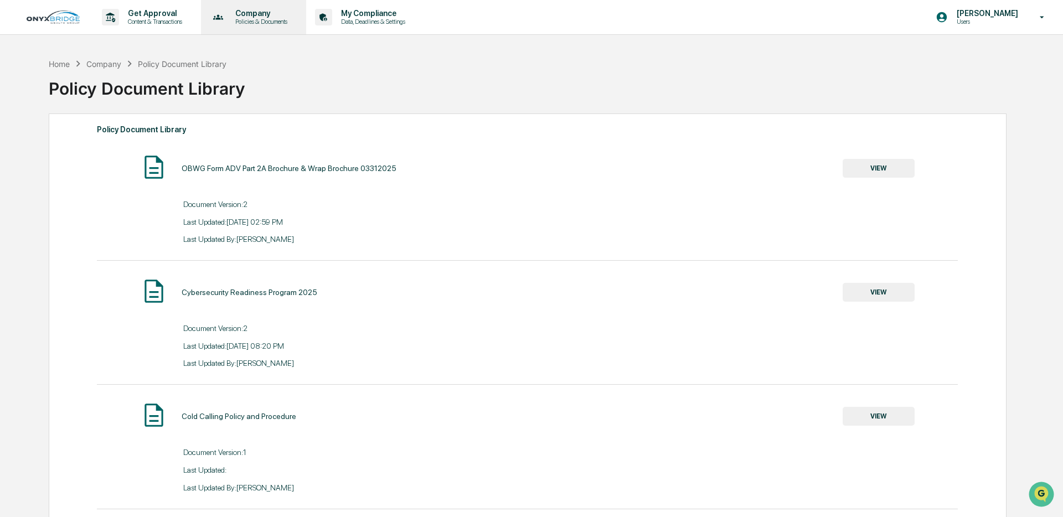
click at [259, 19] on p "Policies & Documents" at bounding box center [259, 22] width 66 height 8
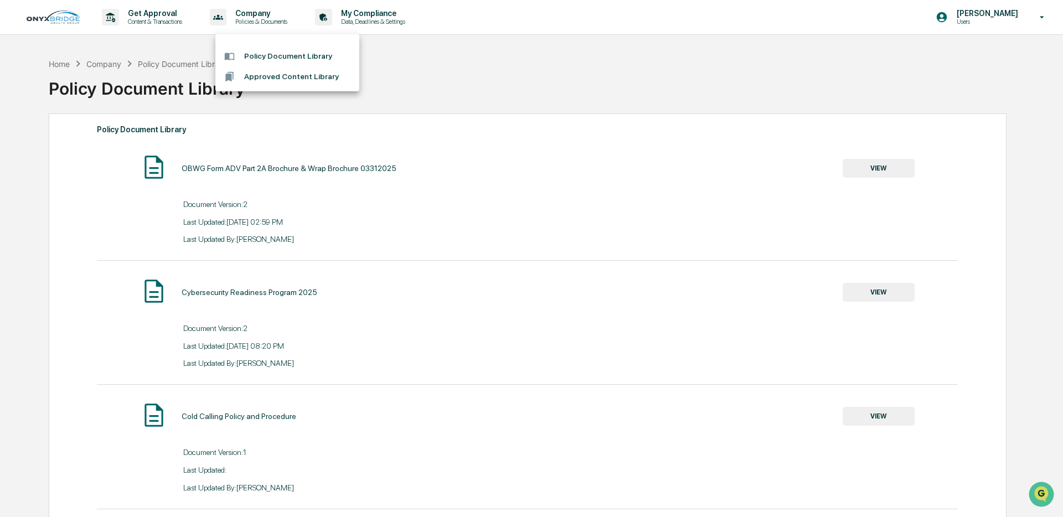
click at [268, 77] on li "Approved Content Library" at bounding box center [287, 76] width 144 height 20
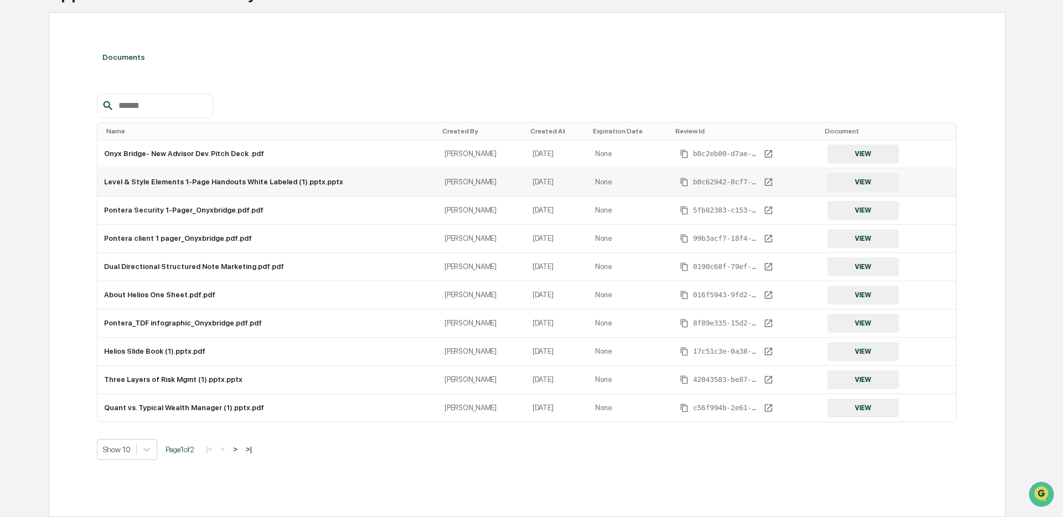
scroll to position [101, 0]
click at [848, 293] on button "VIEW" at bounding box center [863, 295] width 72 height 19
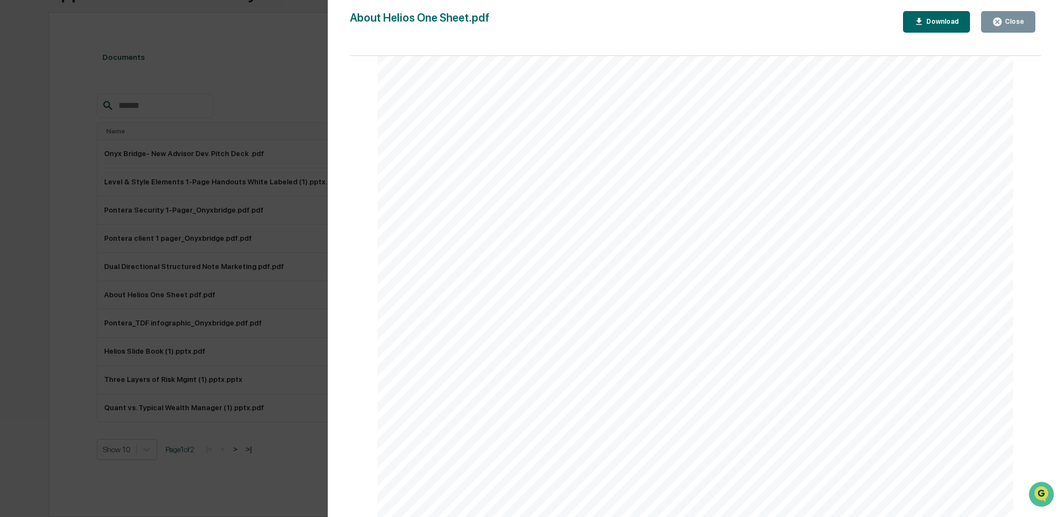
scroll to position [217, 0]
click at [1007, 22] on div "Close" at bounding box center [1014, 22] width 22 height 8
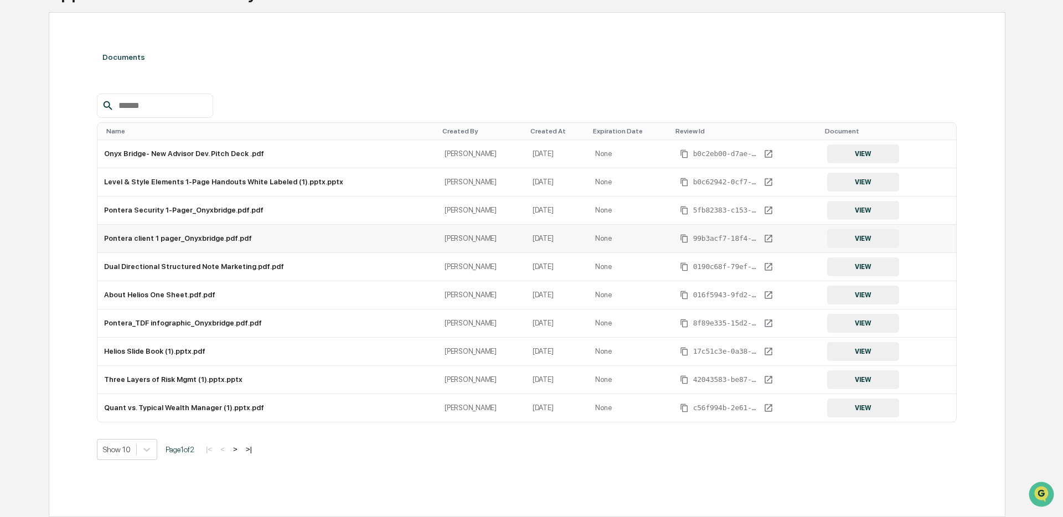
scroll to position [97, 0]
click at [872, 215] on button "VIEW" at bounding box center [863, 210] width 72 height 19
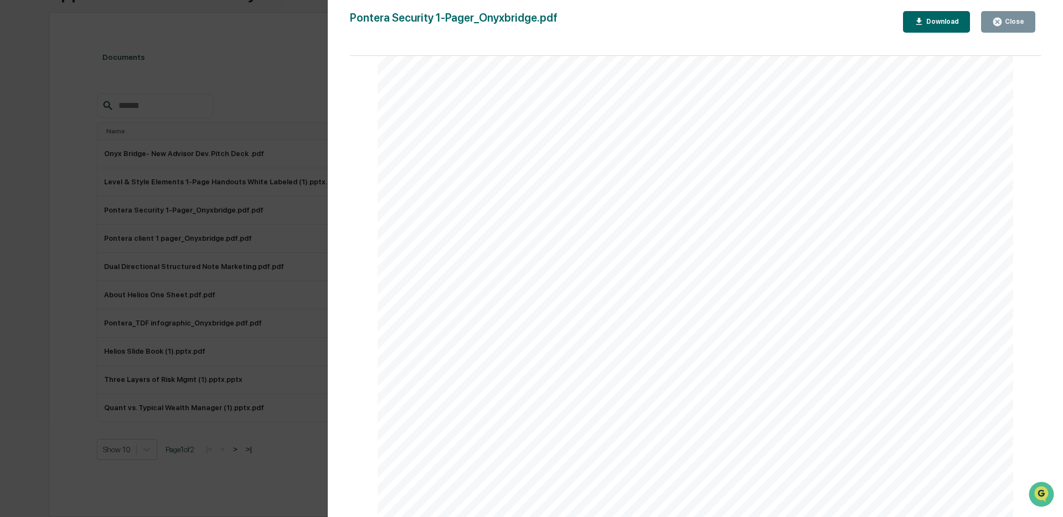
scroll to position [386, 0]
click at [1020, 24] on div "Close" at bounding box center [1014, 22] width 22 height 8
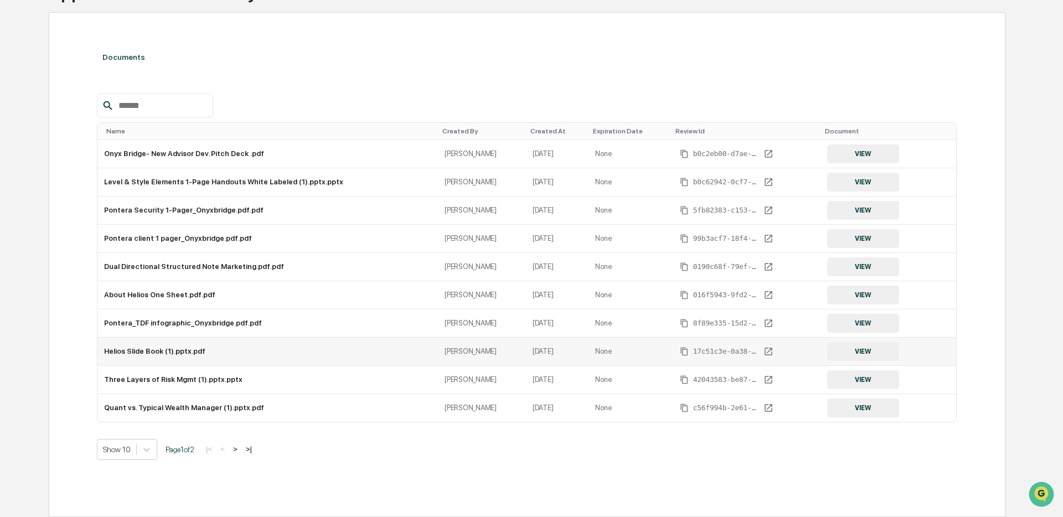
scroll to position [0, 0]
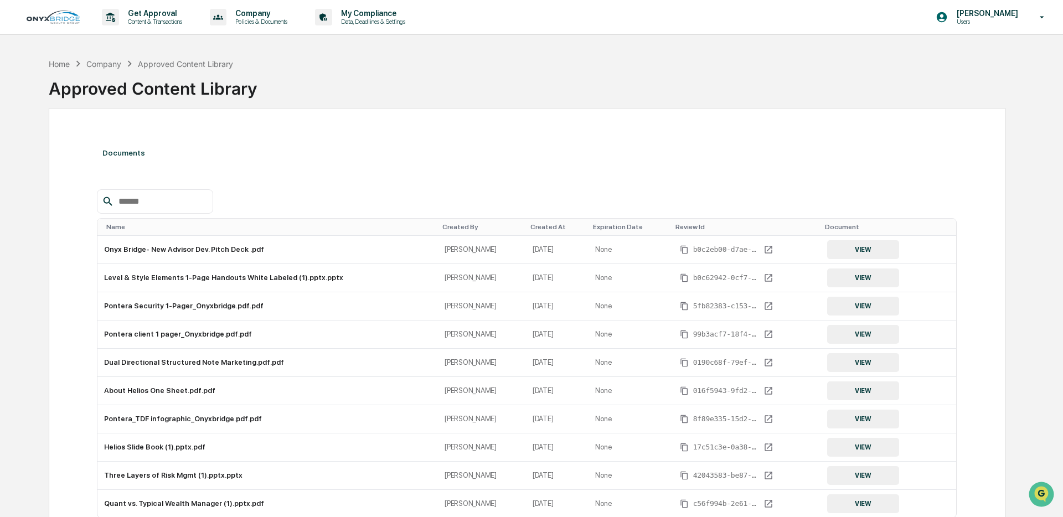
drag, startPoint x: 379, startPoint y: 19, endPoint x: 378, endPoint y: 42, distance: 23.3
click at [379, 19] on p "Data, Deadlines & Settings" at bounding box center [371, 22] width 79 height 8
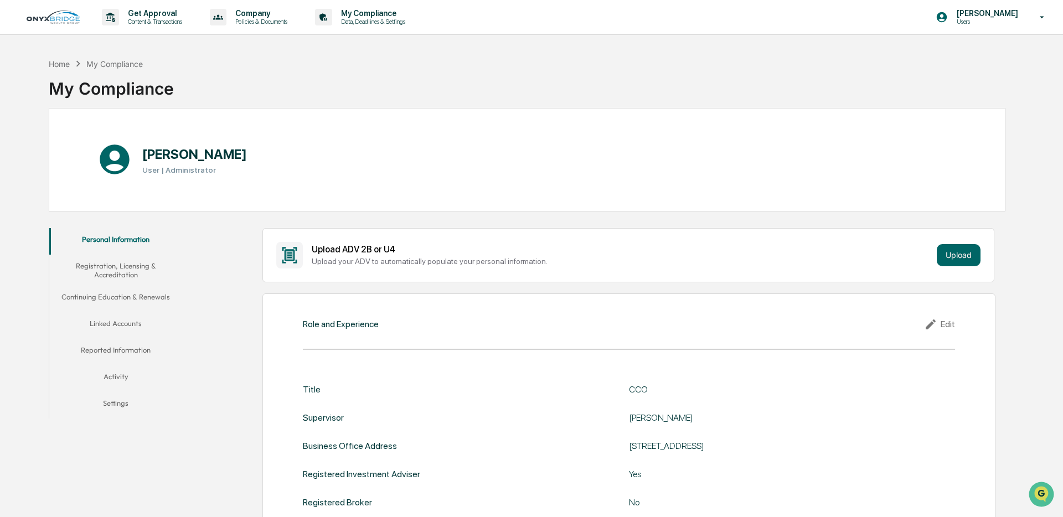
click at [123, 266] on button "Registration, Licensing & Accreditation" at bounding box center [115, 271] width 133 height 32
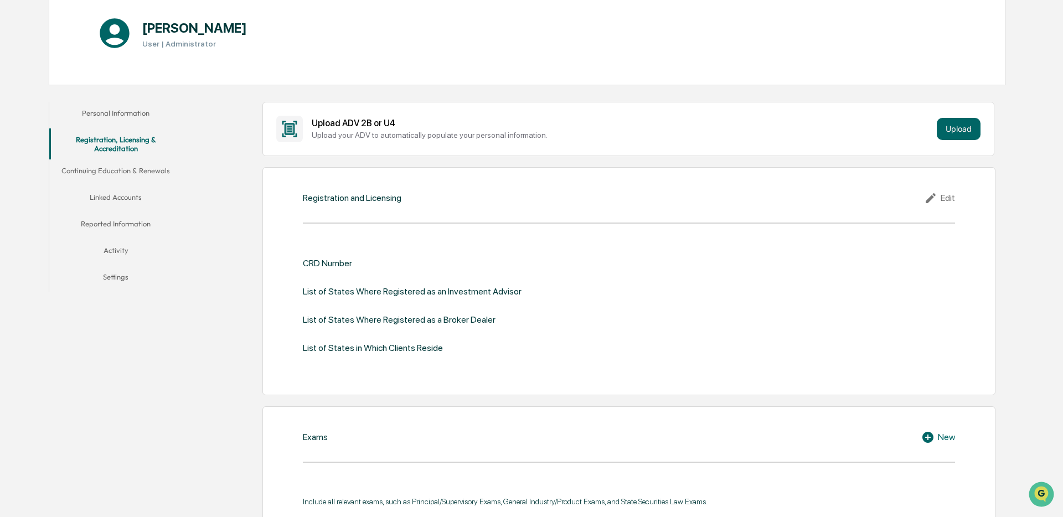
scroll to position [122, 0]
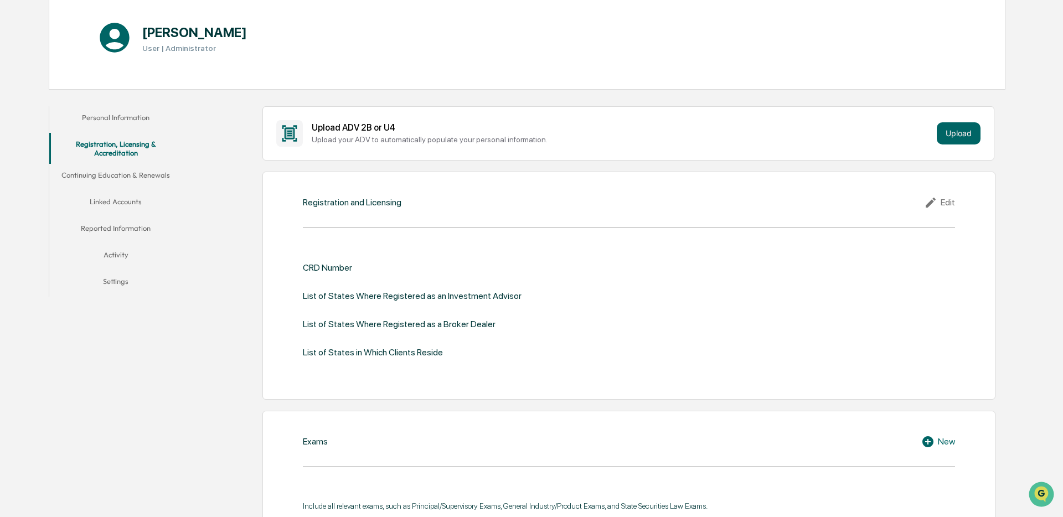
click at [117, 175] on button "Continuing Education & Renewals" at bounding box center [115, 177] width 133 height 27
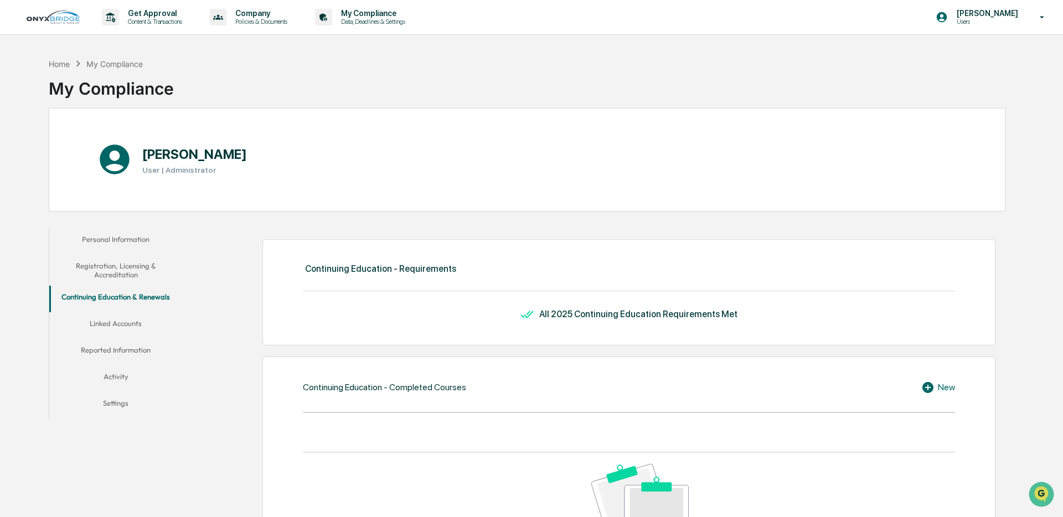
click at [126, 322] on button "Linked Accounts" at bounding box center [115, 325] width 133 height 27
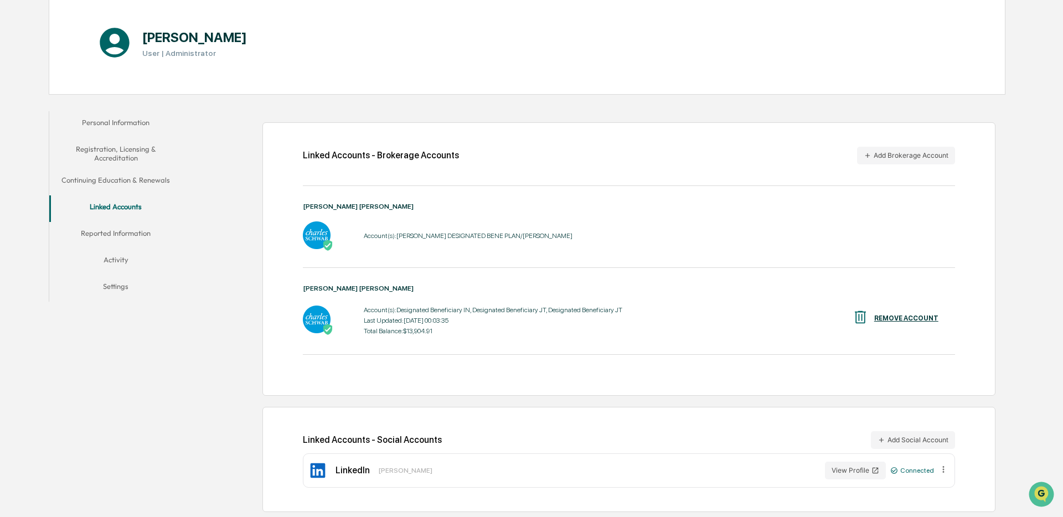
scroll to position [120, 0]
click at [880, 154] on button "Add Brokerage Account" at bounding box center [906, 155] width 98 height 18
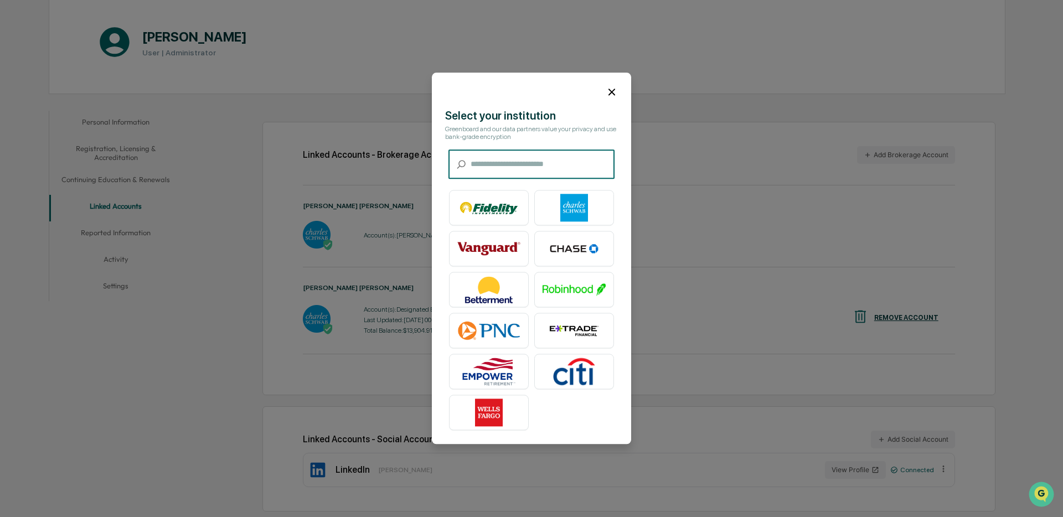
click at [478, 164] on input "text" at bounding box center [543, 164] width 144 height 29
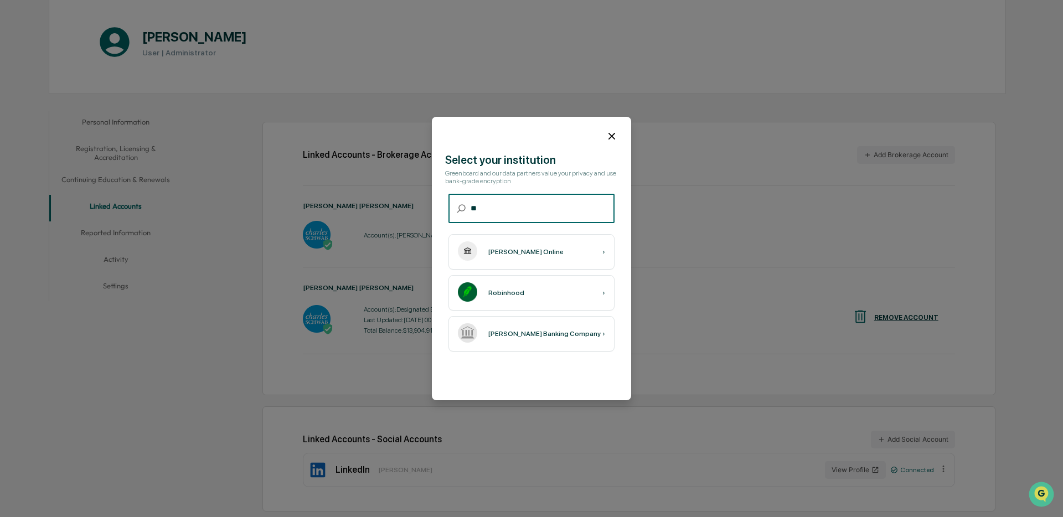
type input "*"
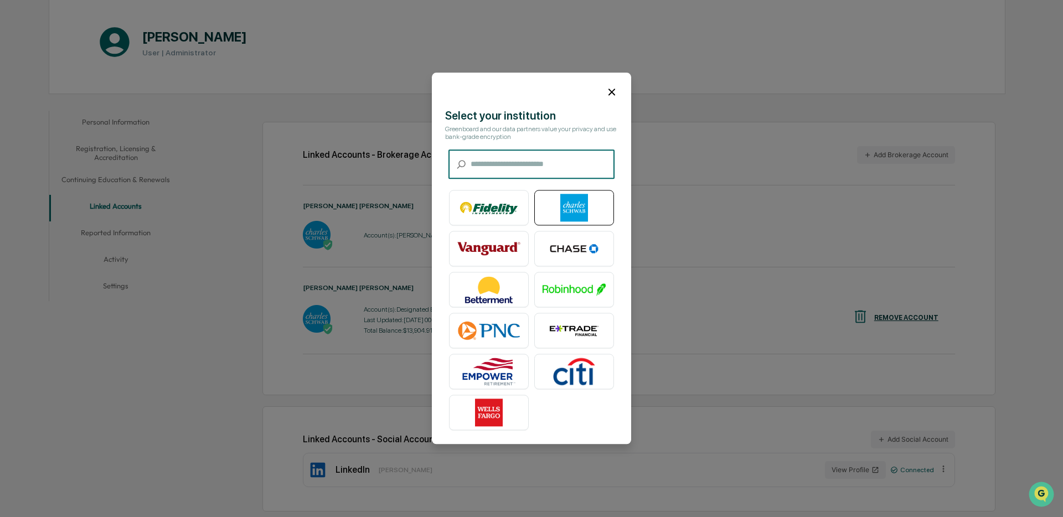
click at [554, 208] on img at bounding box center [574, 208] width 63 height 28
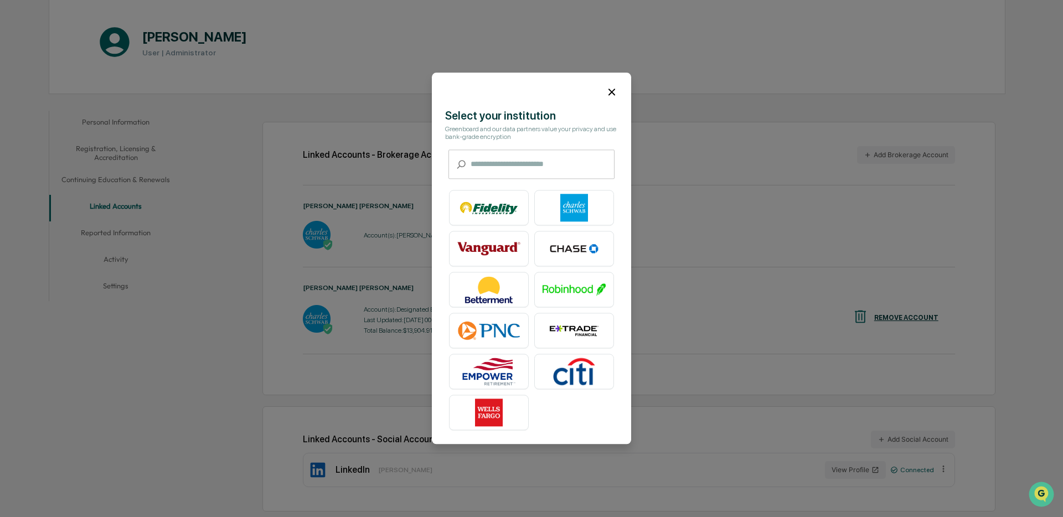
click at [615, 94] on icon at bounding box center [612, 92] width 12 height 12
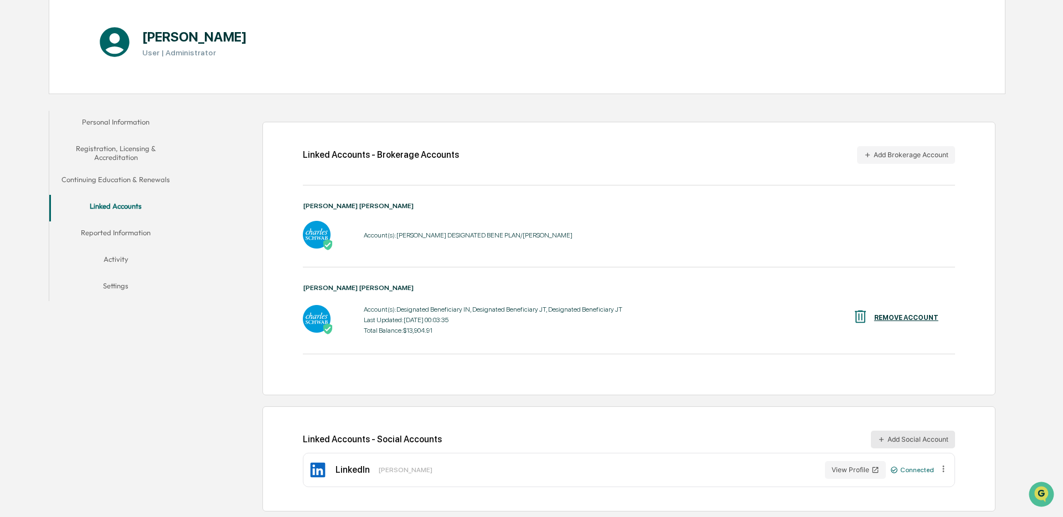
click at [920, 441] on button "Add Social Account" at bounding box center [913, 440] width 84 height 18
click at [123, 236] on button "Reported Information" at bounding box center [115, 234] width 133 height 27
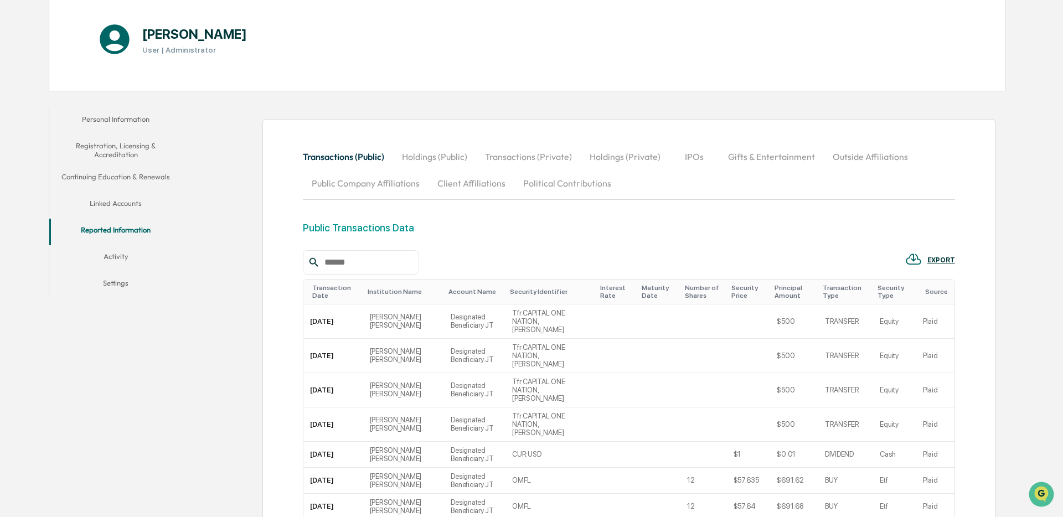
scroll to position [137, 0]
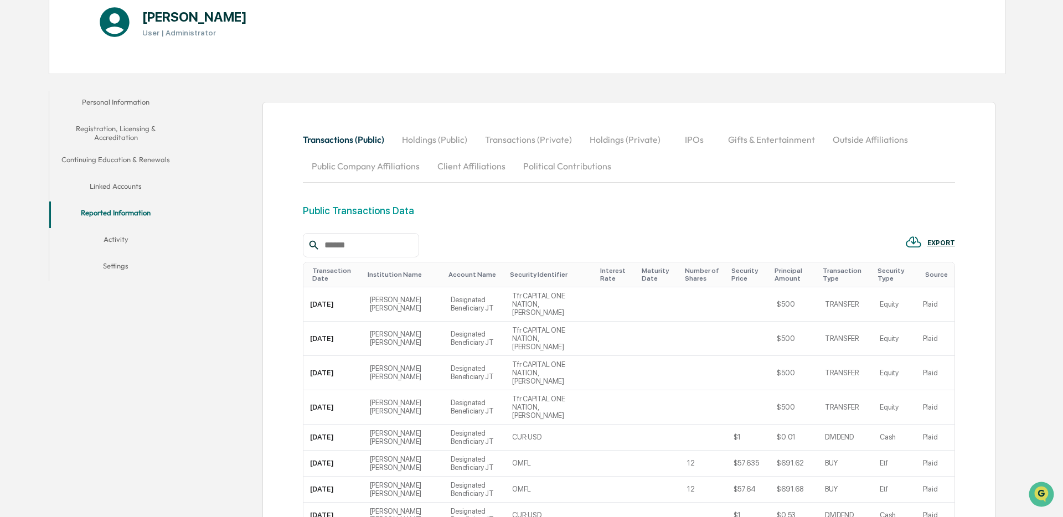
click at [436, 140] on button "Holdings (Public)" at bounding box center [434, 139] width 83 height 27
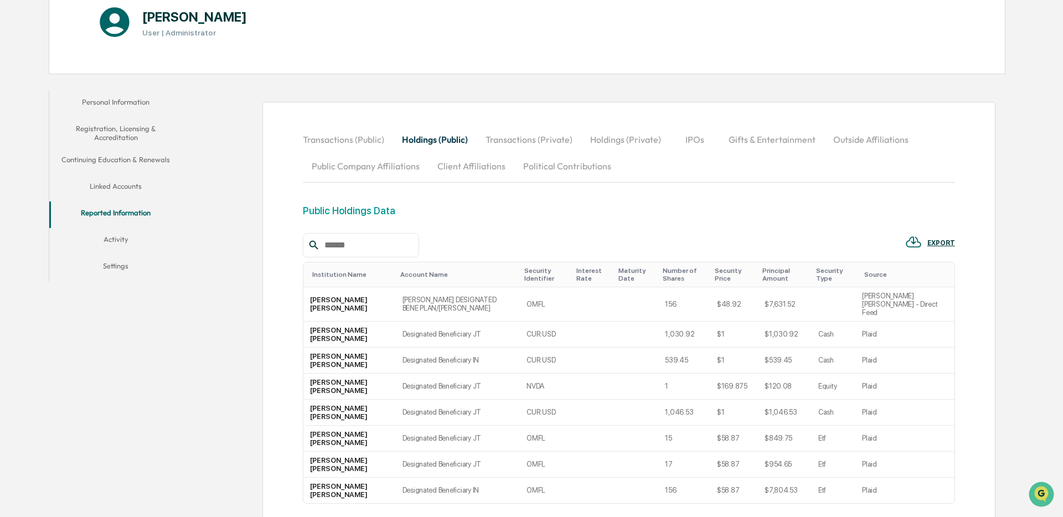
click at [698, 141] on button "IPOs" at bounding box center [695, 139] width 50 height 27
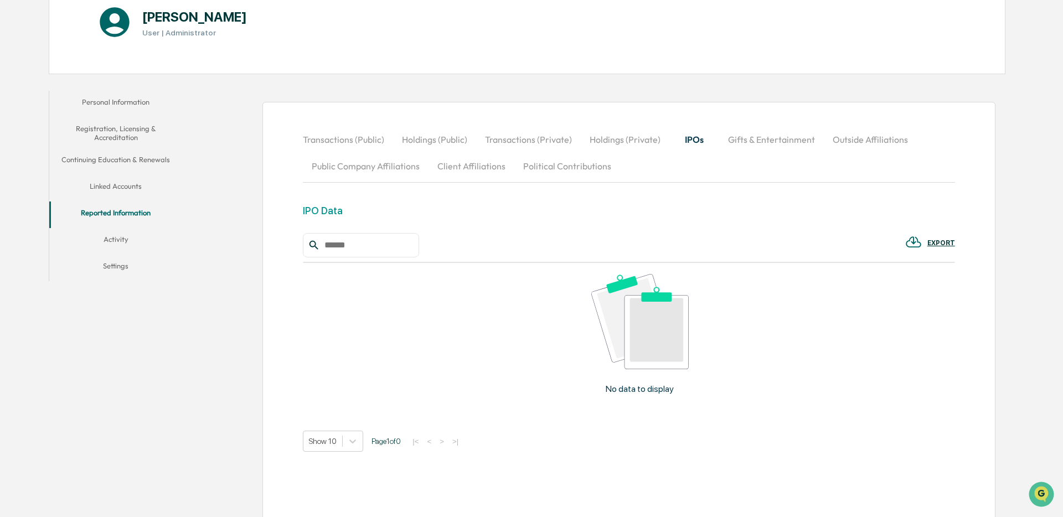
click at [747, 145] on button "Gifts & Entertainment" at bounding box center [771, 139] width 105 height 27
click at [128, 240] on button "Activity" at bounding box center [115, 241] width 133 height 27
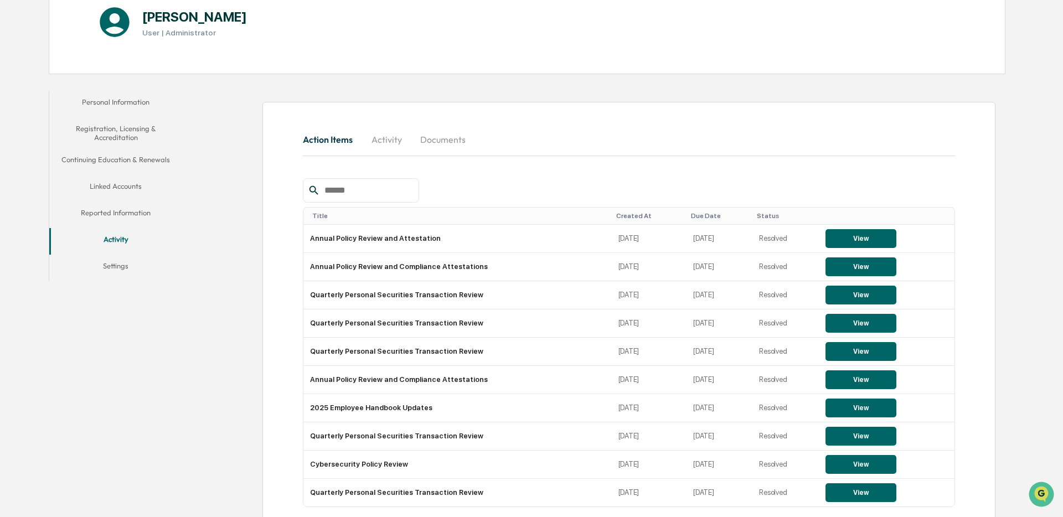
scroll to position [201, 0]
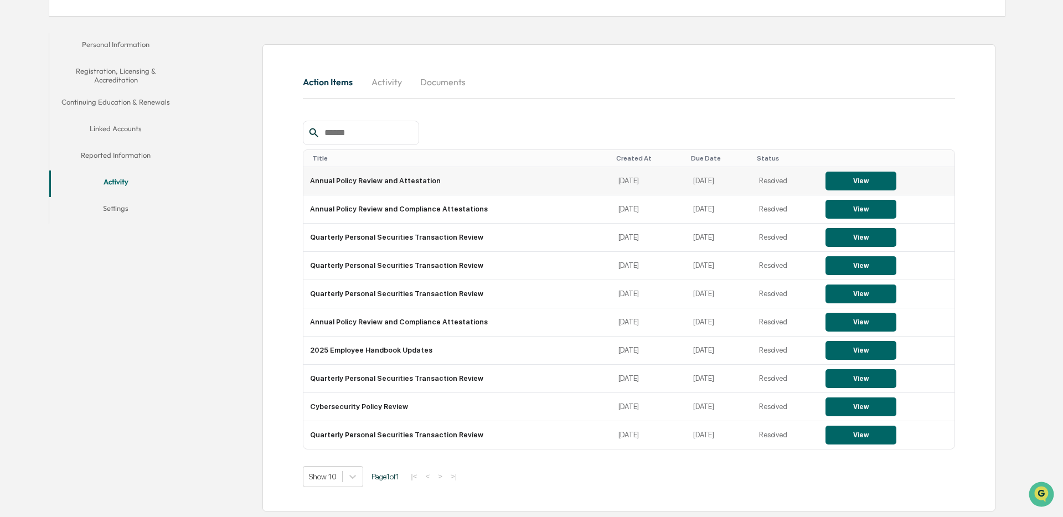
click at [842, 181] on button "View" at bounding box center [861, 181] width 71 height 19
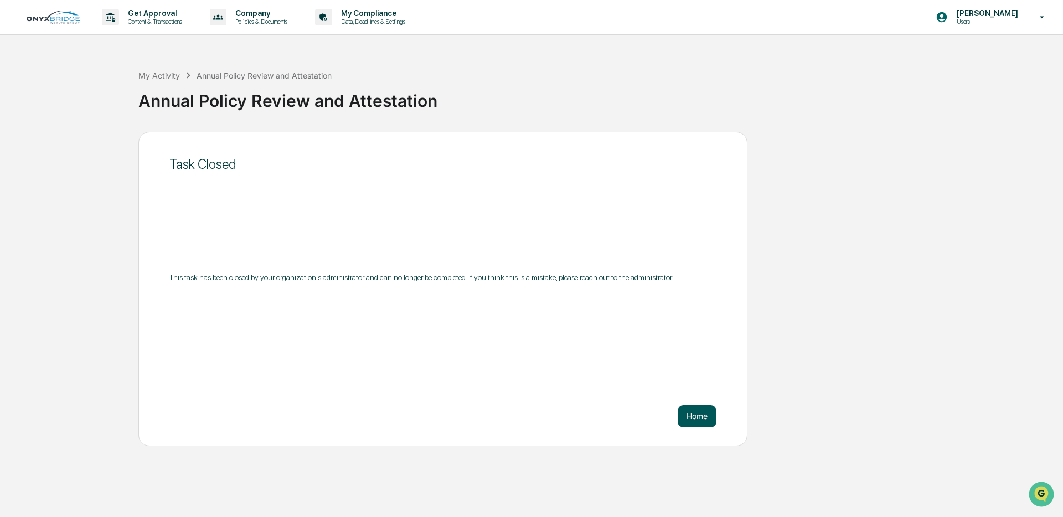
click at [694, 420] on button "Home" at bounding box center [697, 416] width 39 height 22
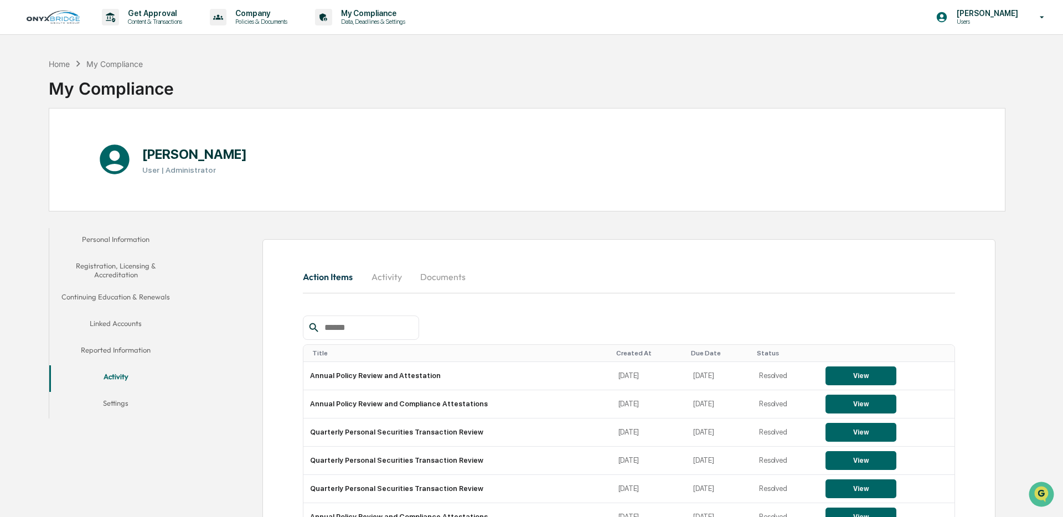
drag, startPoint x: 57, startPoint y: 14, endPoint x: 132, endPoint y: 49, distance: 83.2
click at [58, 14] on img at bounding box center [53, 17] width 53 height 13
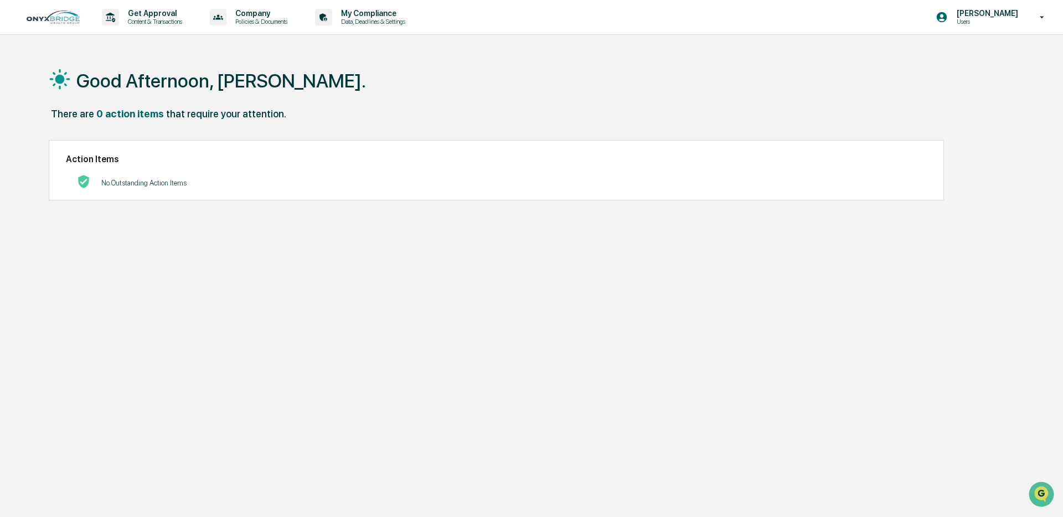
click at [71, 25] on link at bounding box center [60, 17] width 66 height 34
click at [66, 18] on img at bounding box center [53, 17] width 53 height 13
click at [1046, 22] on div "[PERSON_NAME] Users" at bounding box center [994, 17] width 138 height 34
click at [982, 59] on li "Switch to Admin view..." at bounding box center [976, 56] width 155 height 20
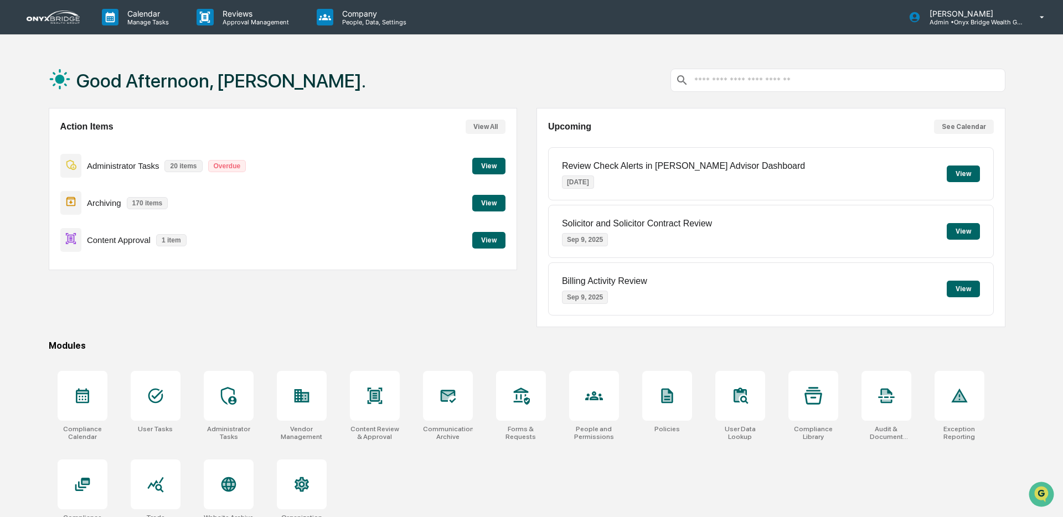
scroll to position [53, 0]
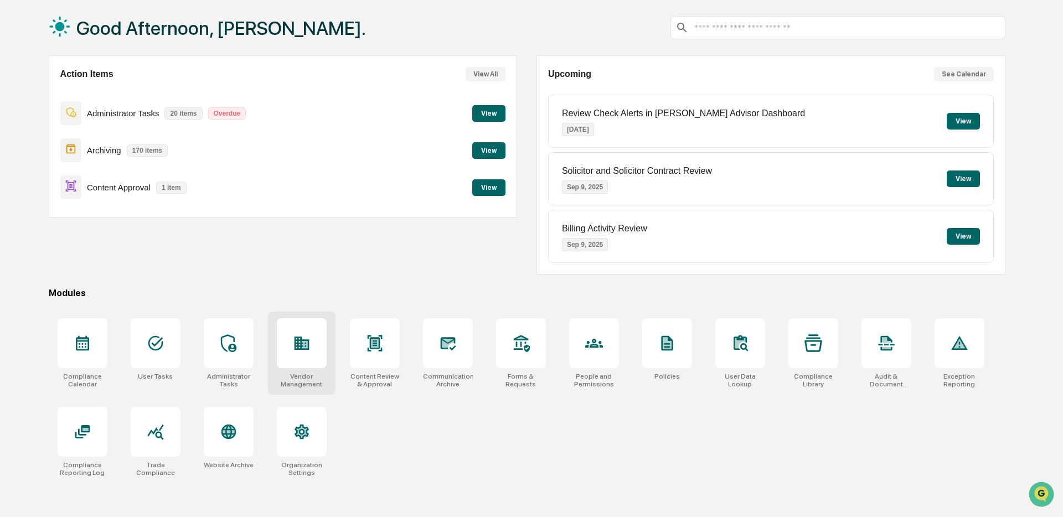
drag, startPoint x: 299, startPoint y: 345, endPoint x: 319, endPoint y: 345, distance: 19.9
click at [299, 345] on icon at bounding box center [301, 343] width 15 height 13
